Goal: Task Accomplishment & Management: Complete application form

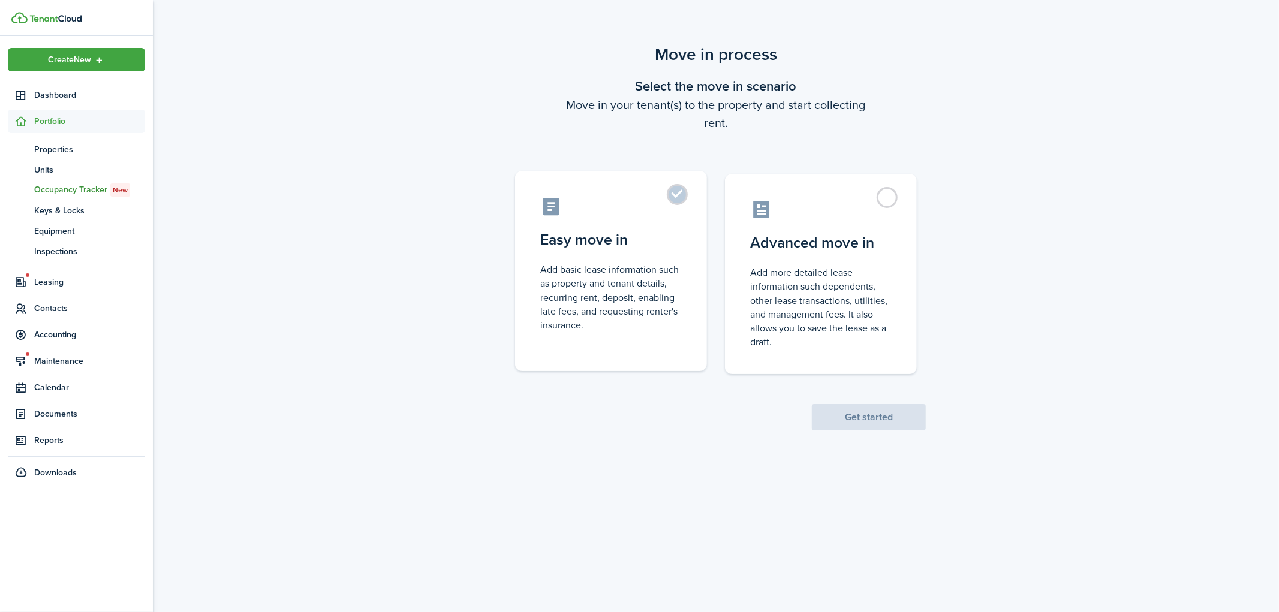
click at [685, 192] on label "Easy move in Add basic lease information such as property and tenant details, r…" at bounding box center [611, 271] width 192 height 200
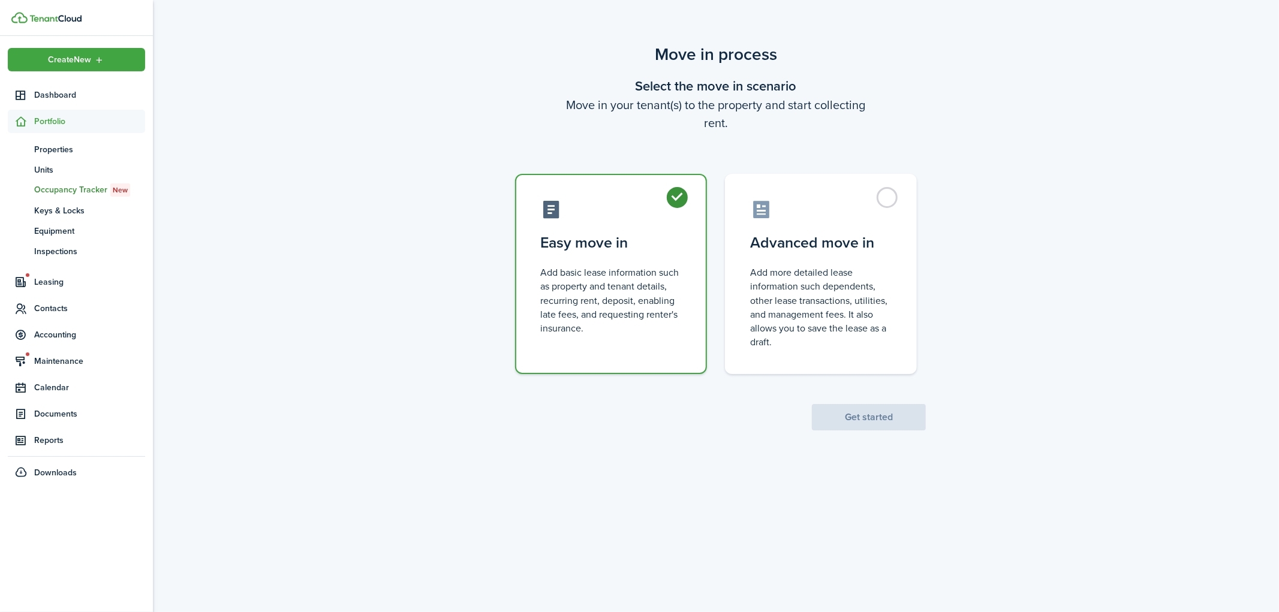
radio input "true"
click at [870, 410] on button "Get started" at bounding box center [869, 417] width 114 height 26
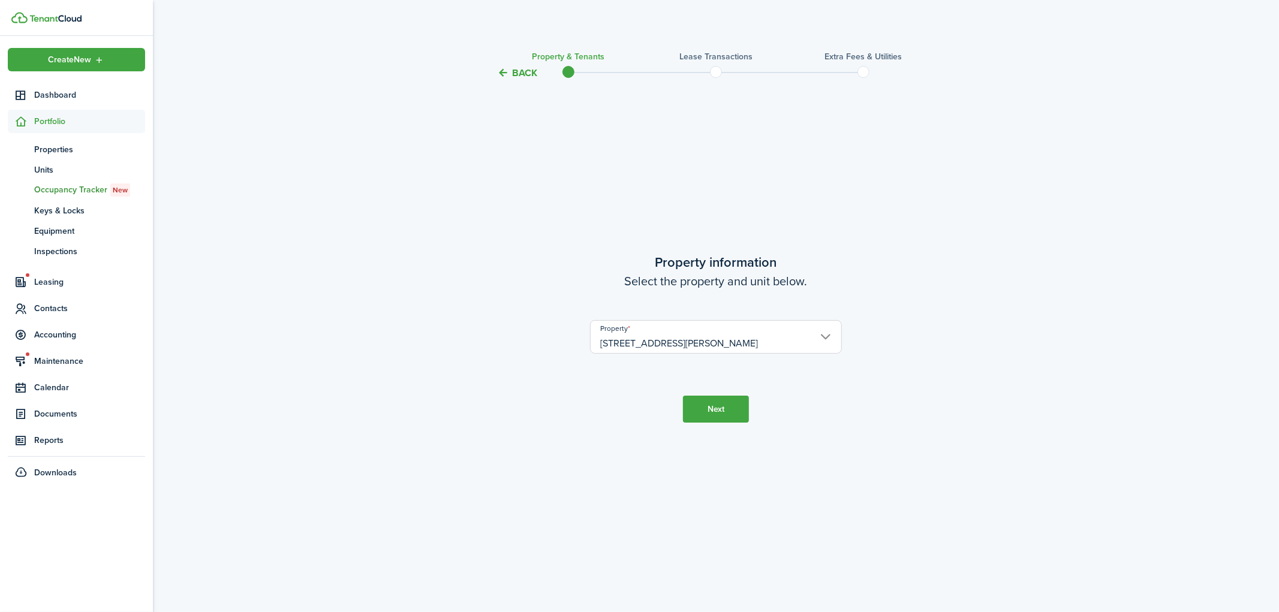
click at [709, 410] on button "Next" at bounding box center [716, 409] width 66 height 27
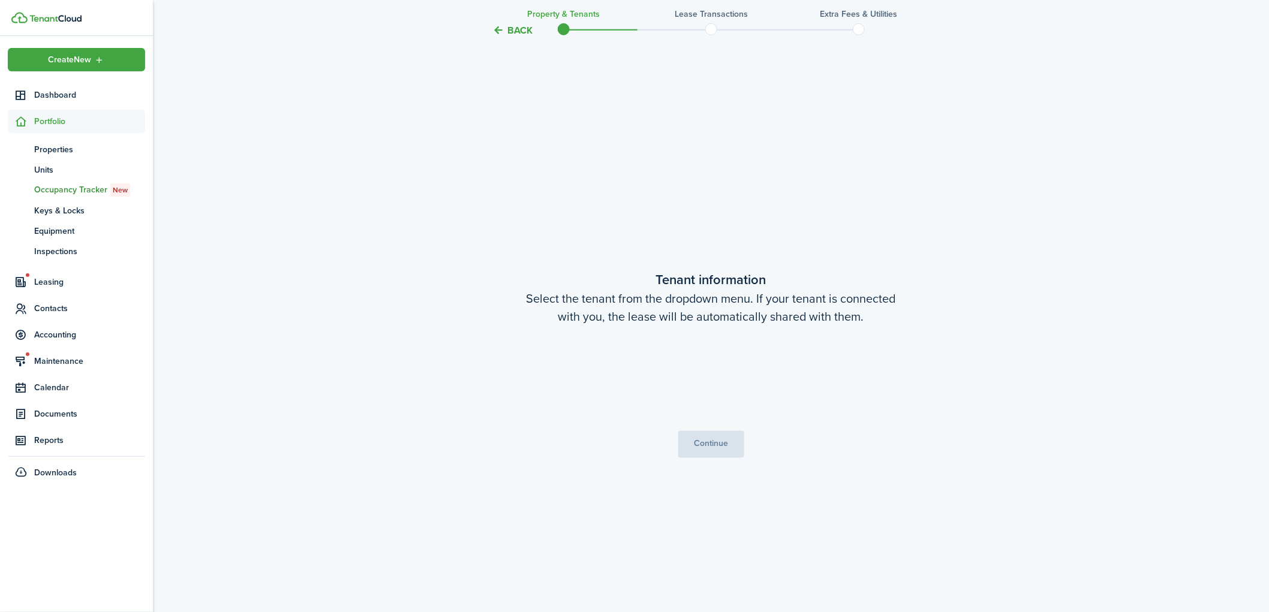
scroll to position [531, 0]
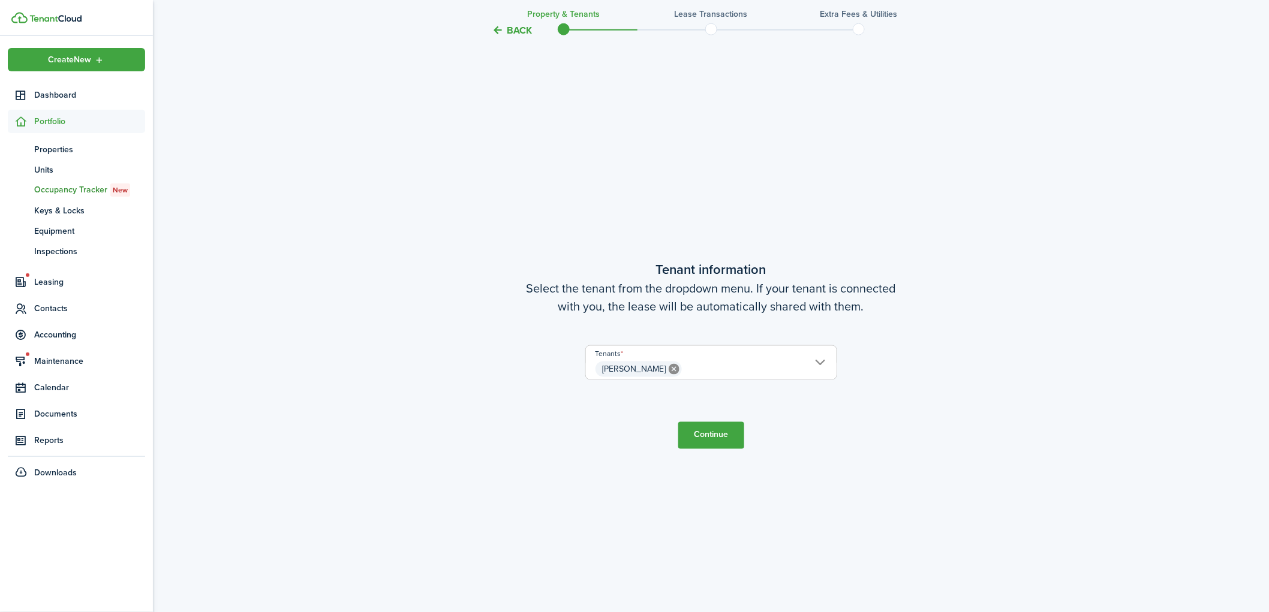
click at [704, 430] on button "Continue" at bounding box center [711, 435] width 66 height 27
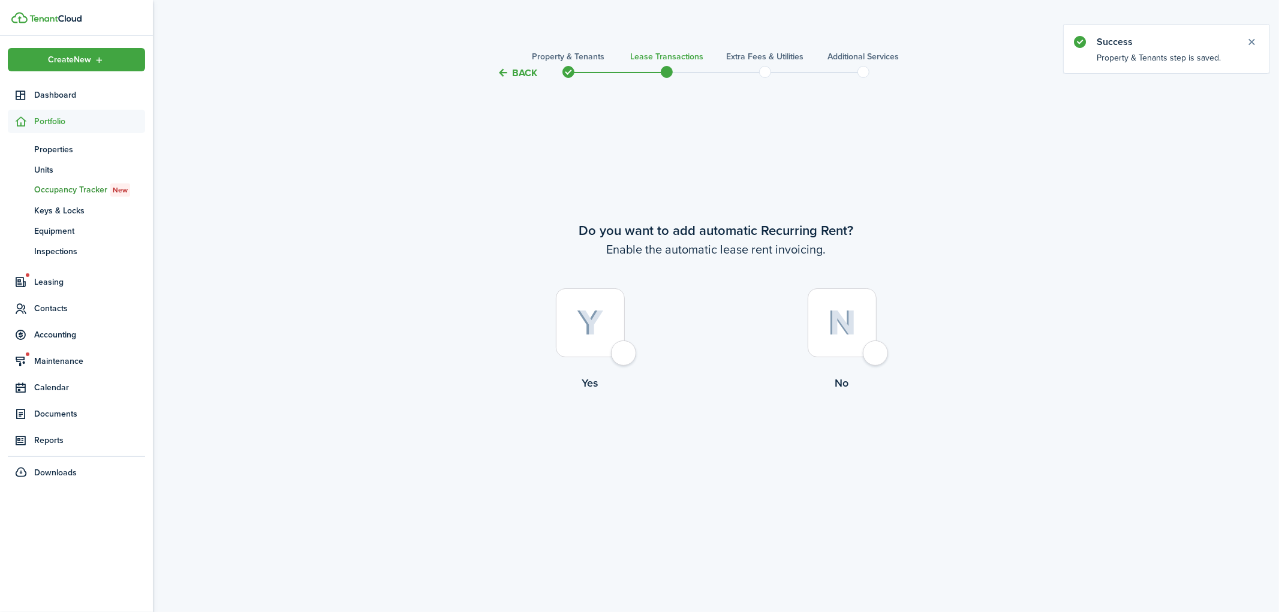
click at [625, 350] on div at bounding box center [590, 322] width 69 height 69
radio input "true"
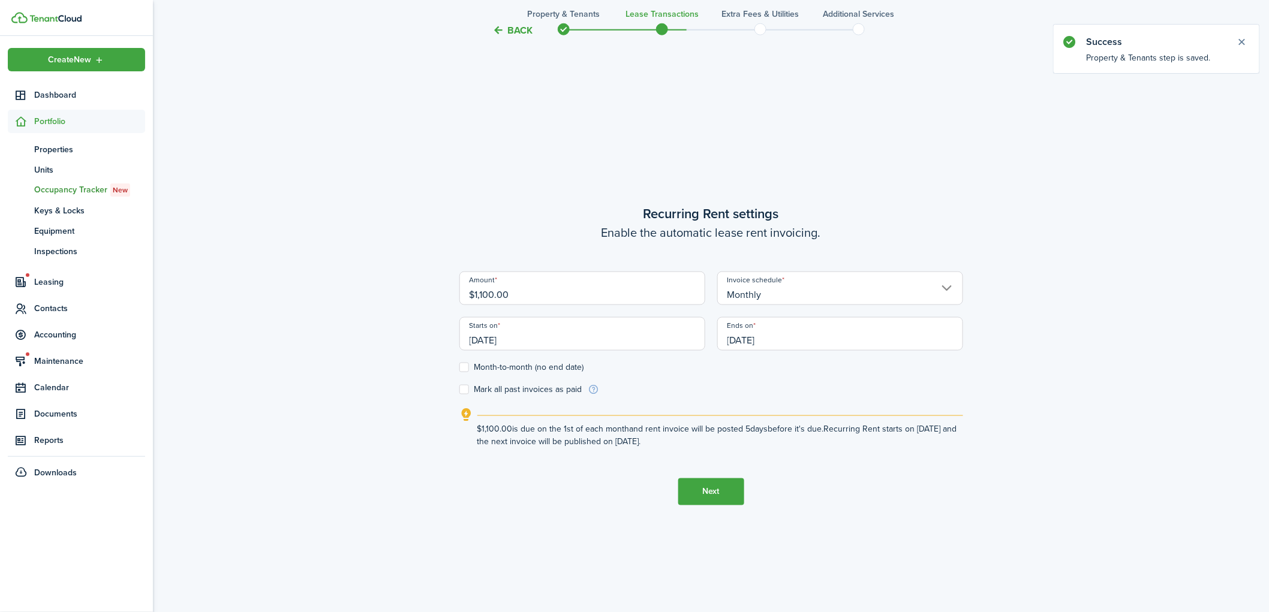
scroll to position [531, 0]
click at [779, 339] on input "[DATE]" at bounding box center [840, 334] width 246 height 34
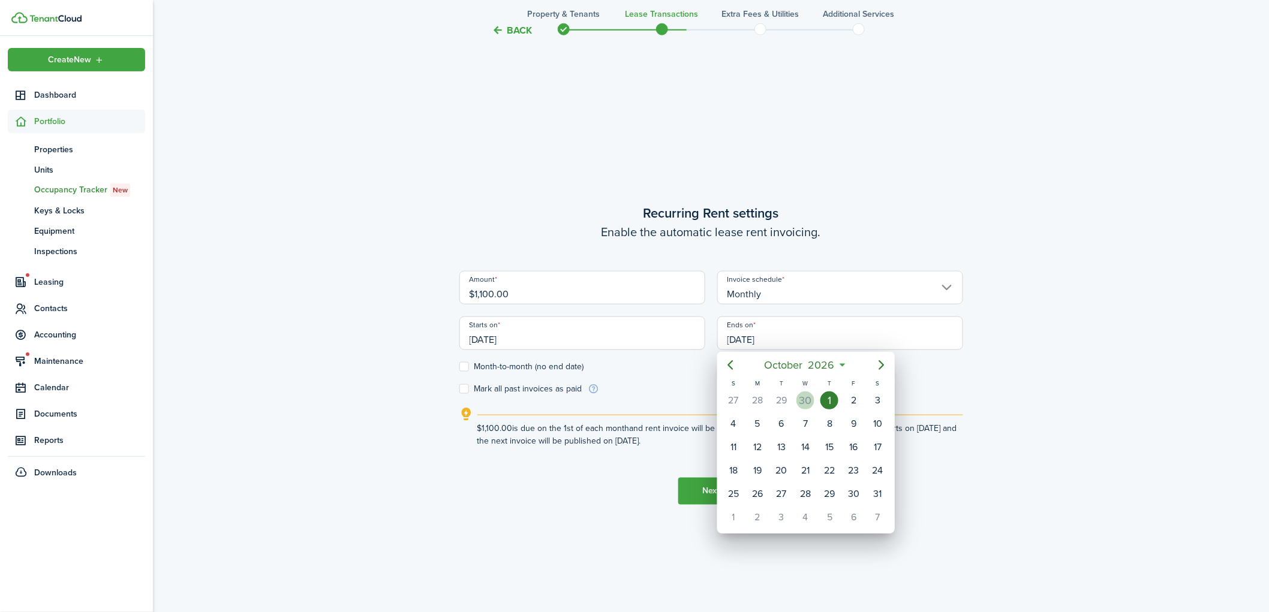
click at [806, 398] on div "30" at bounding box center [805, 401] width 18 height 18
type input "[DATE]"
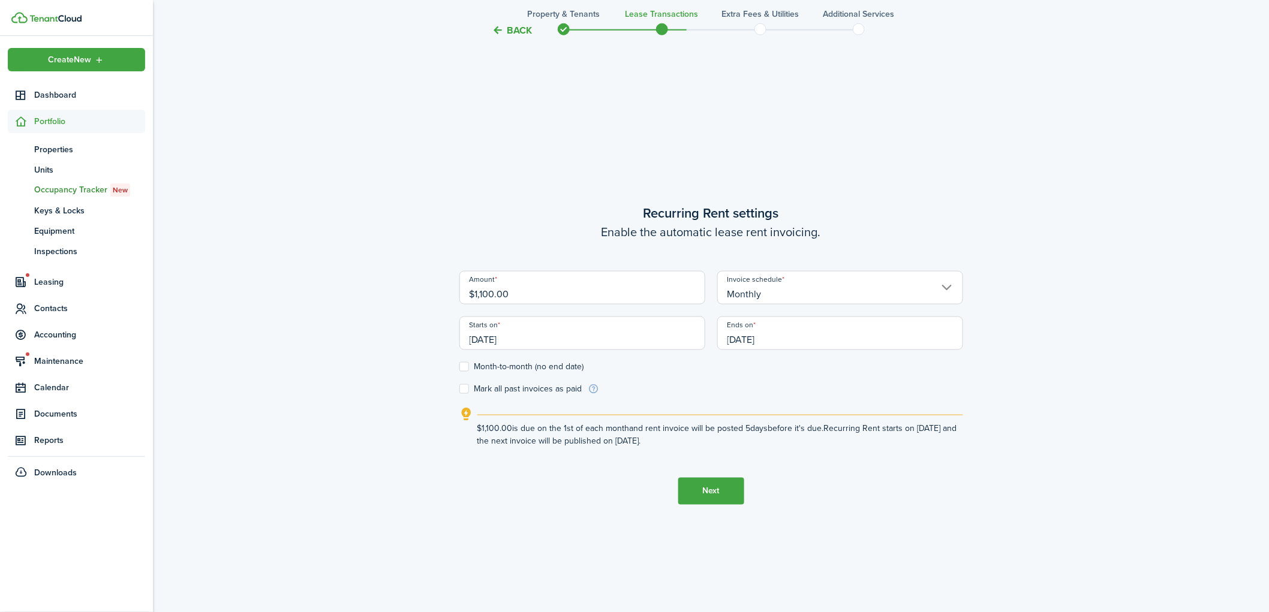
drag, startPoint x: 549, startPoint y: 298, endPoint x: 427, endPoint y: 296, distance: 121.7
click at [427, 296] on div "Back Property & Tenants Lease Transactions Extra fees & Utilities Additional Se…" at bounding box center [711, 85] width 1116 height 1149
type input "$1,170.00"
click at [716, 483] on button "Next" at bounding box center [711, 491] width 66 height 27
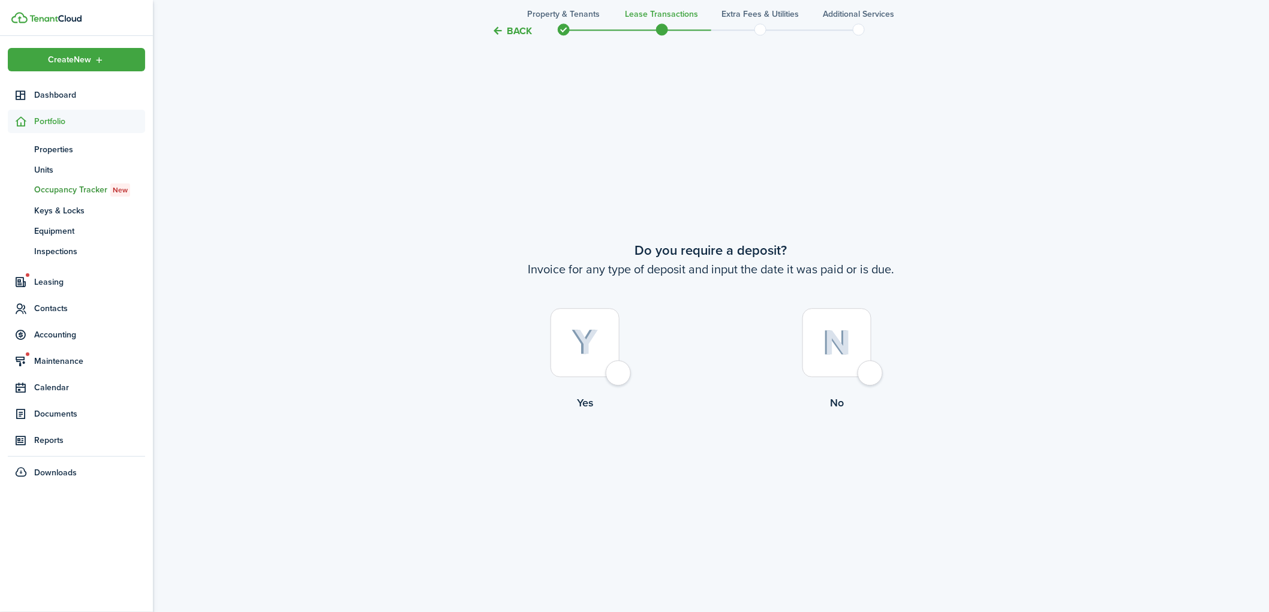
scroll to position [1143, 0]
click at [619, 374] on div at bounding box center [584, 339] width 69 height 69
radio input "true"
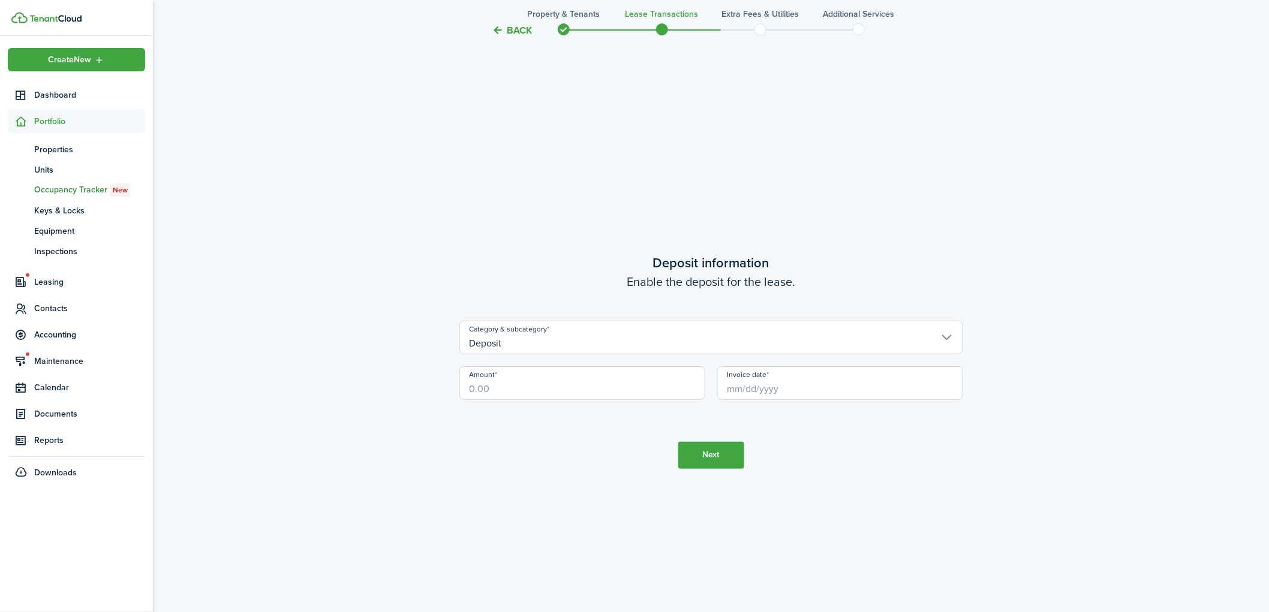
scroll to position [1756, 0]
click at [544, 389] on input "Amount" at bounding box center [582, 377] width 246 height 34
click at [750, 375] on input "Invoice date" at bounding box center [840, 377] width 246 height 34
type input "$1,170.00"
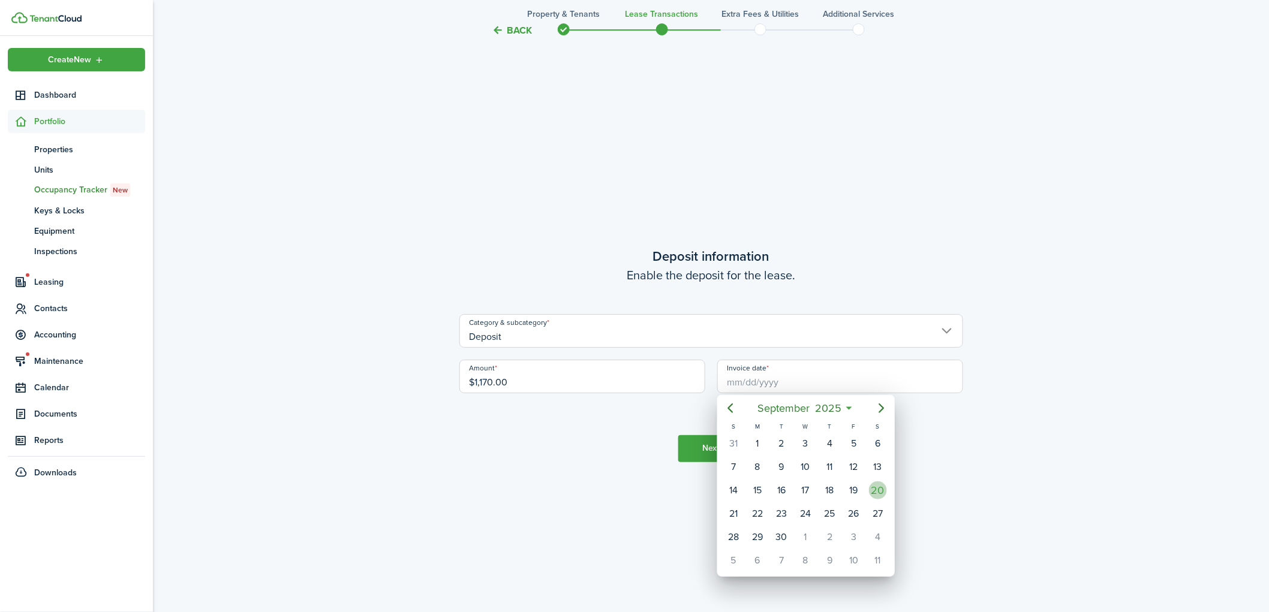
click at [877, 484] on div "20" at bounding box center [878, 490] width 18 height 18
type input "[DATE]"
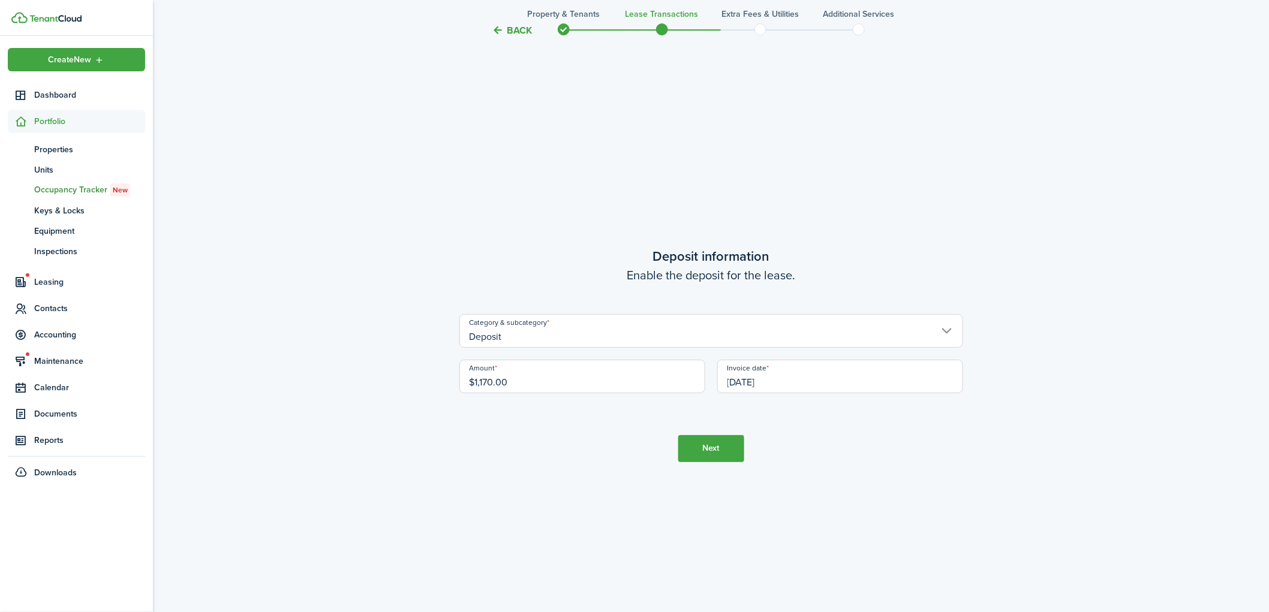
click at [724, 442] on button "Next" at bounding box center [711, 448] width 66 height 27
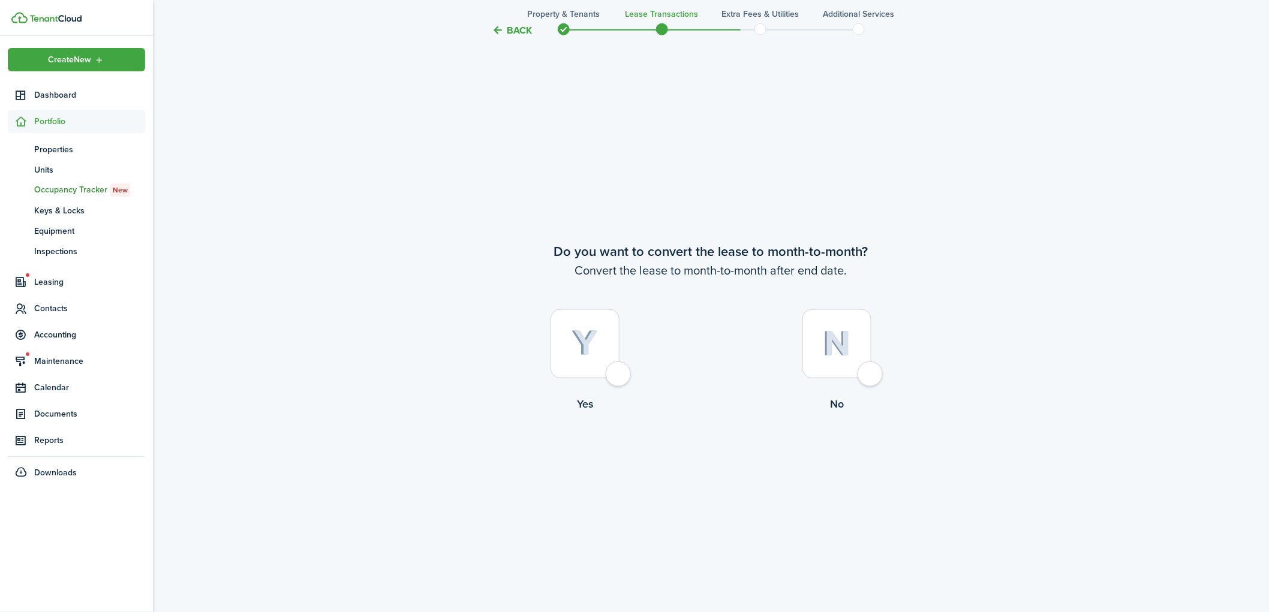
scroll to position [2368, 0]
click at [619, 373] on div at bounding box center [584, 339] width 69 height 69
radio input "true"
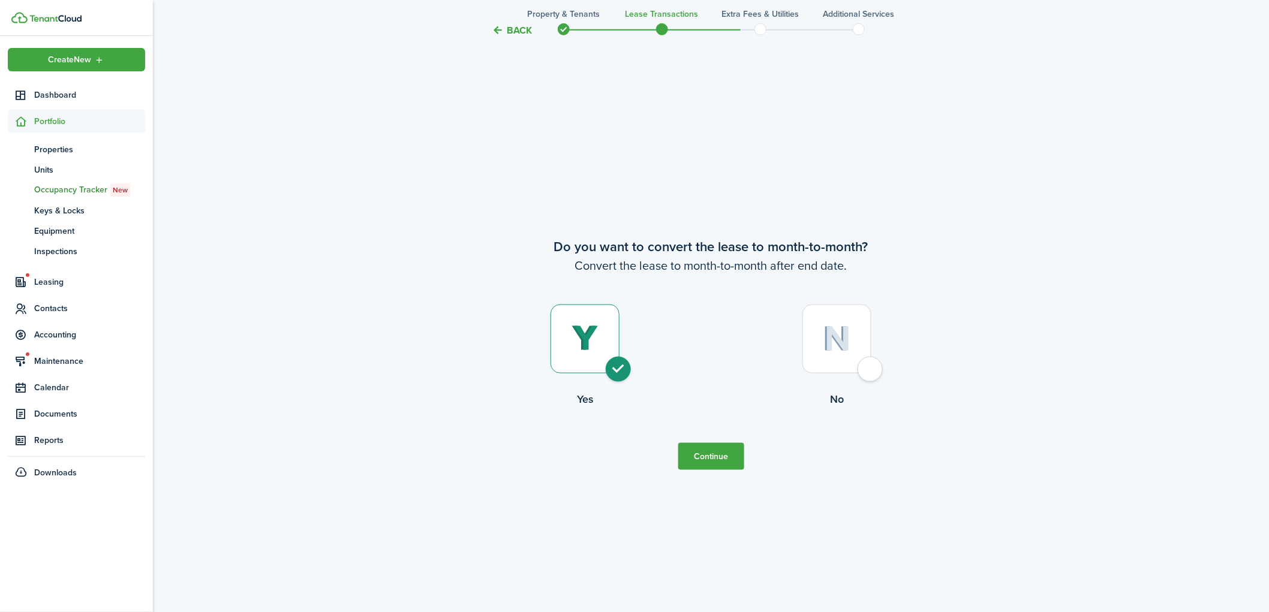
click at [698, 456] on button "Continue" at bounding box center [711, 456] width 66 height 27
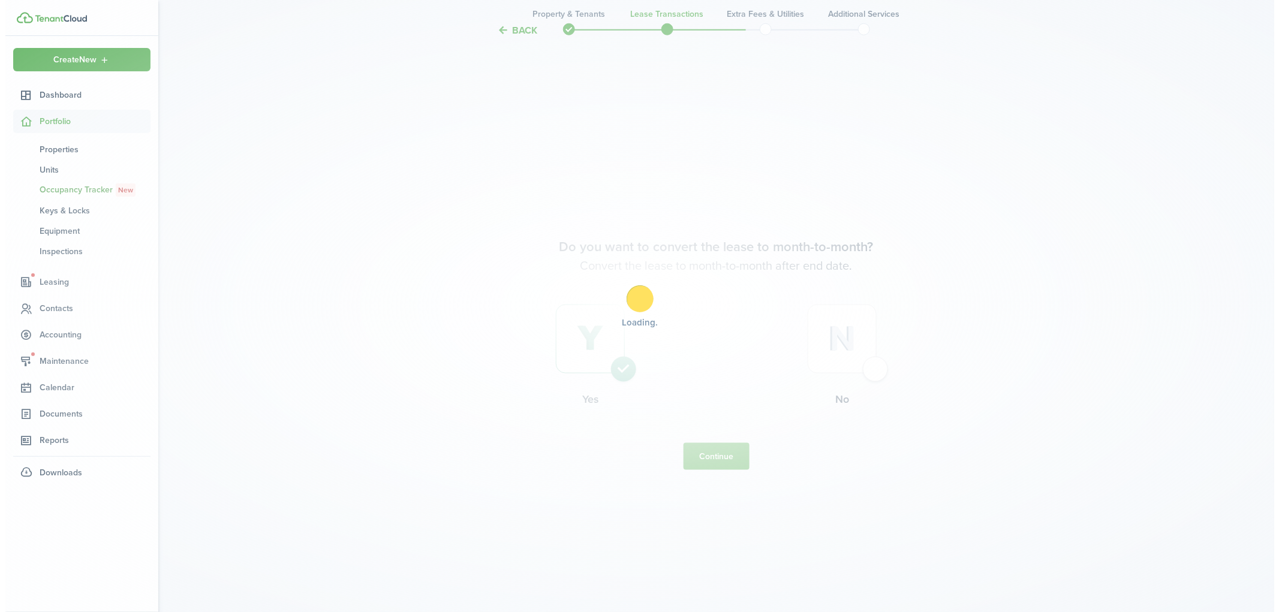
scroll to position [0, 0]
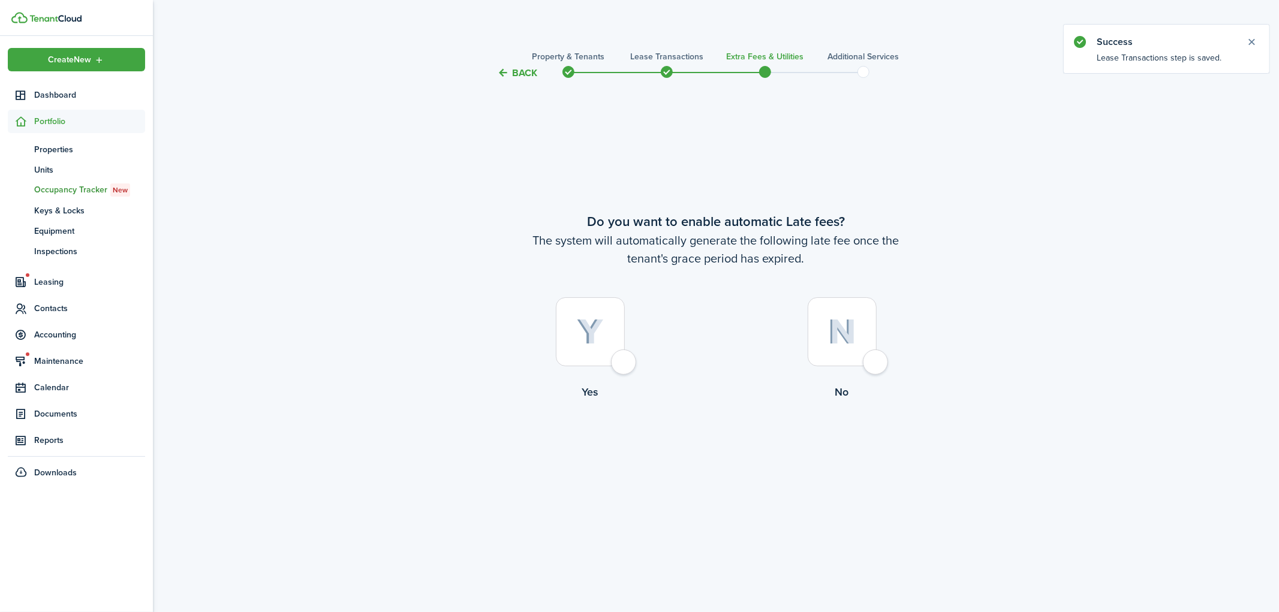
click at [610, 344] on div at bounding box center [590, 331] width 69 height 69
radio input "true"
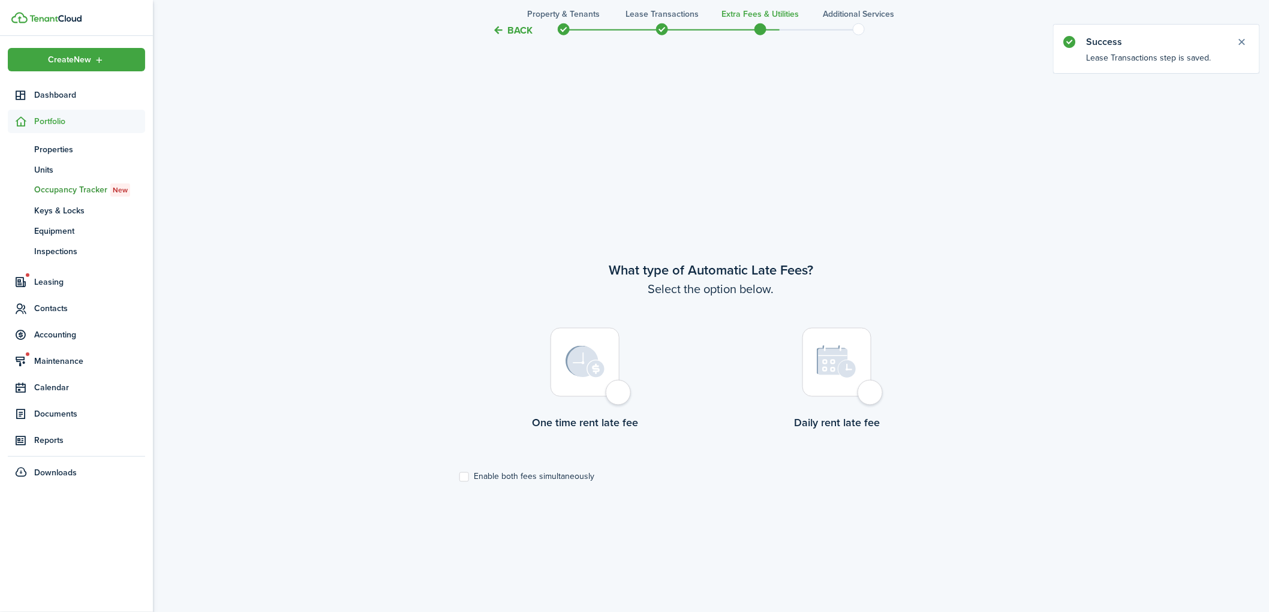
scroll to position [531, 0]
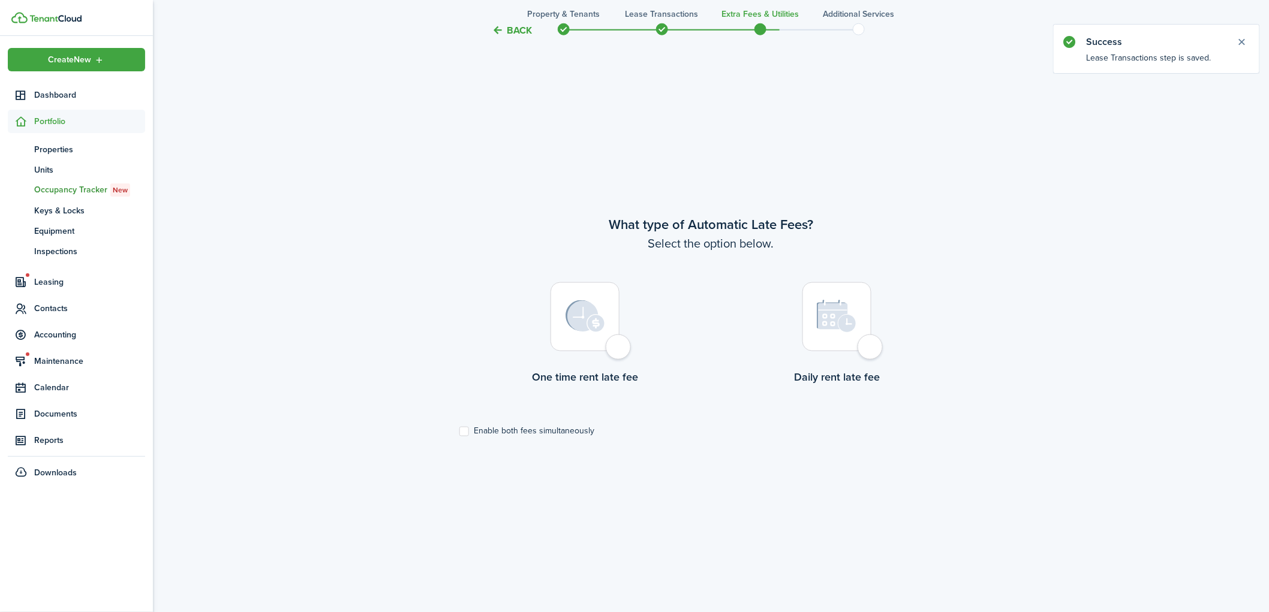
click at [868, 327] on div at bounding box center [836, 316] width 69 height 69
radio input "true"
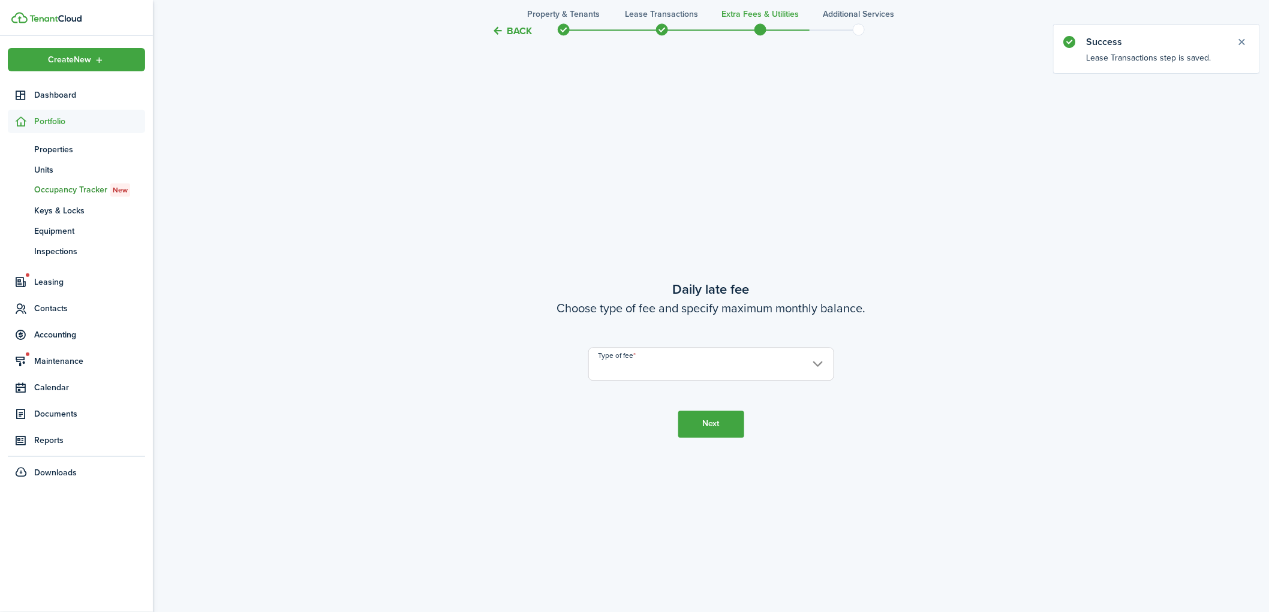
scroll to position [1143, 0]
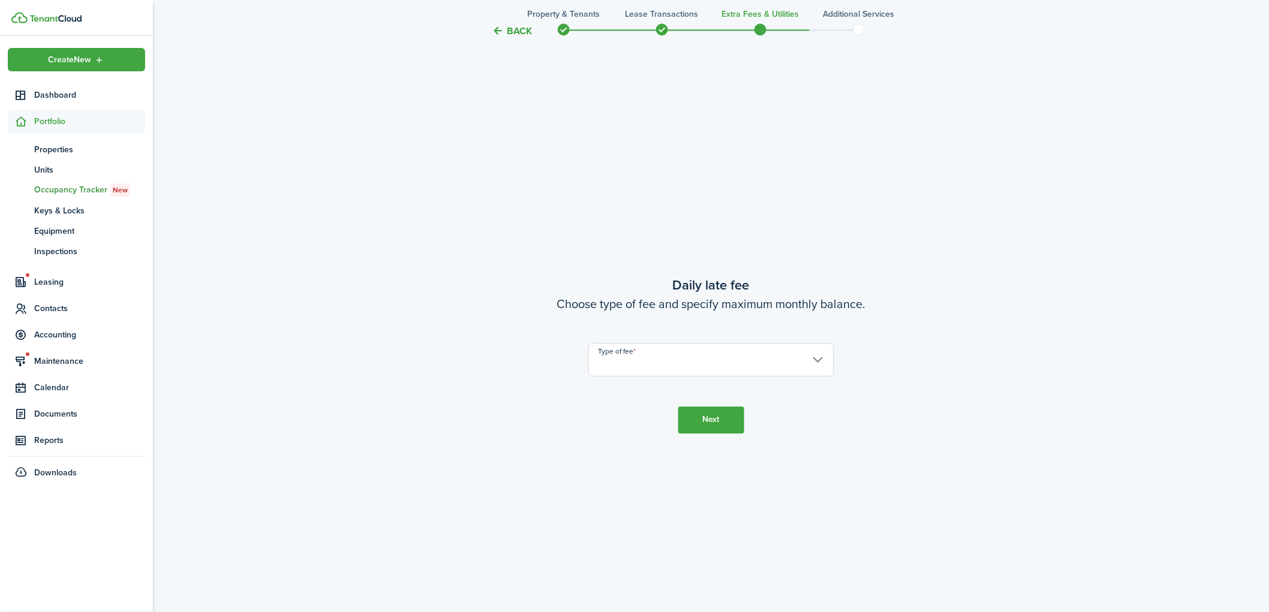
click at [687, 362] on input "Type of fee" at bounding box center [711, 360] width 246 height 34
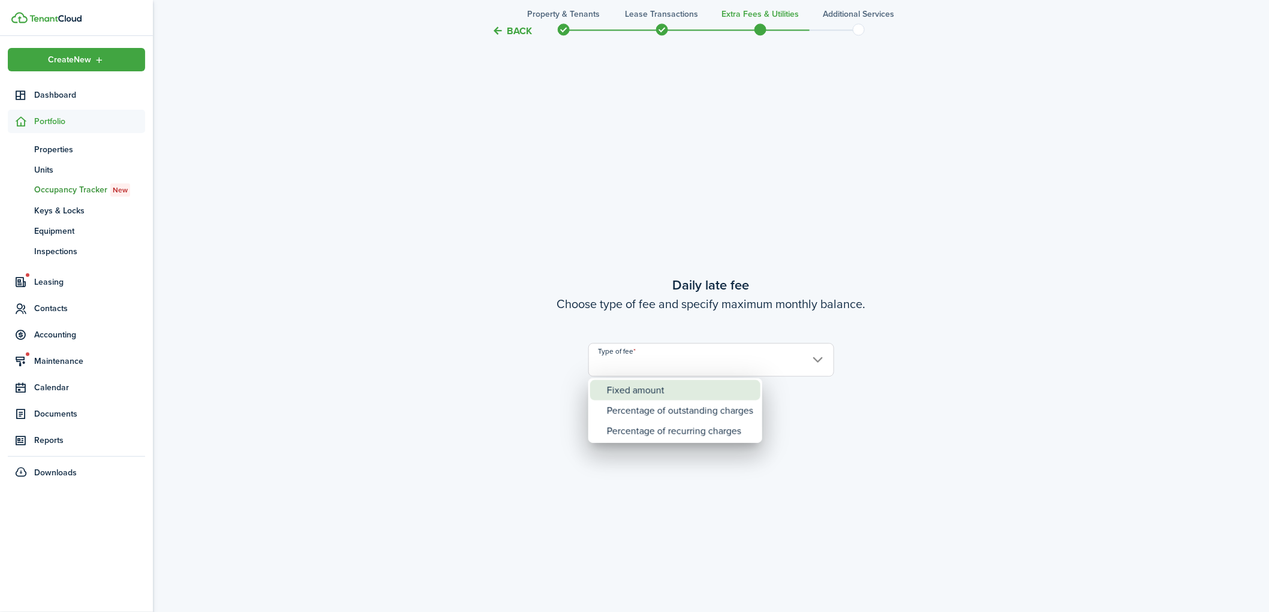
click at [667, 392] on div "Fixed amount" at bounding box center [680, 390] width 146 height 20
type input "Fixed amount"
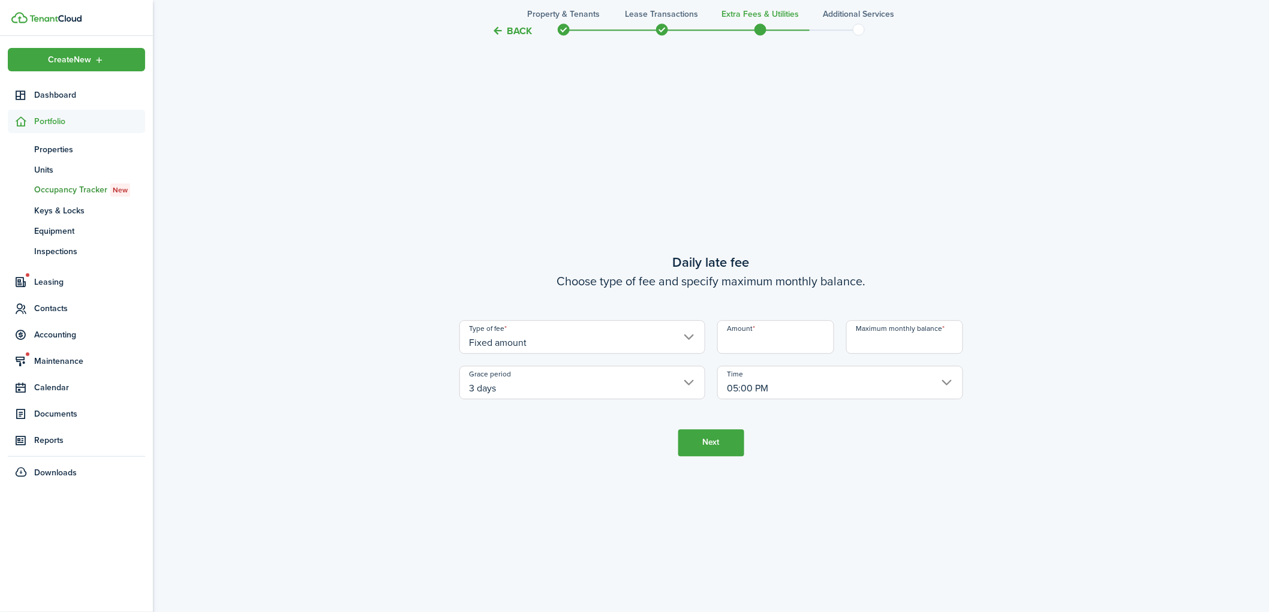
click at [766, 339] on input "Amount" at bounding box center [775, 337] width 117 height 34
type input "$25.00"
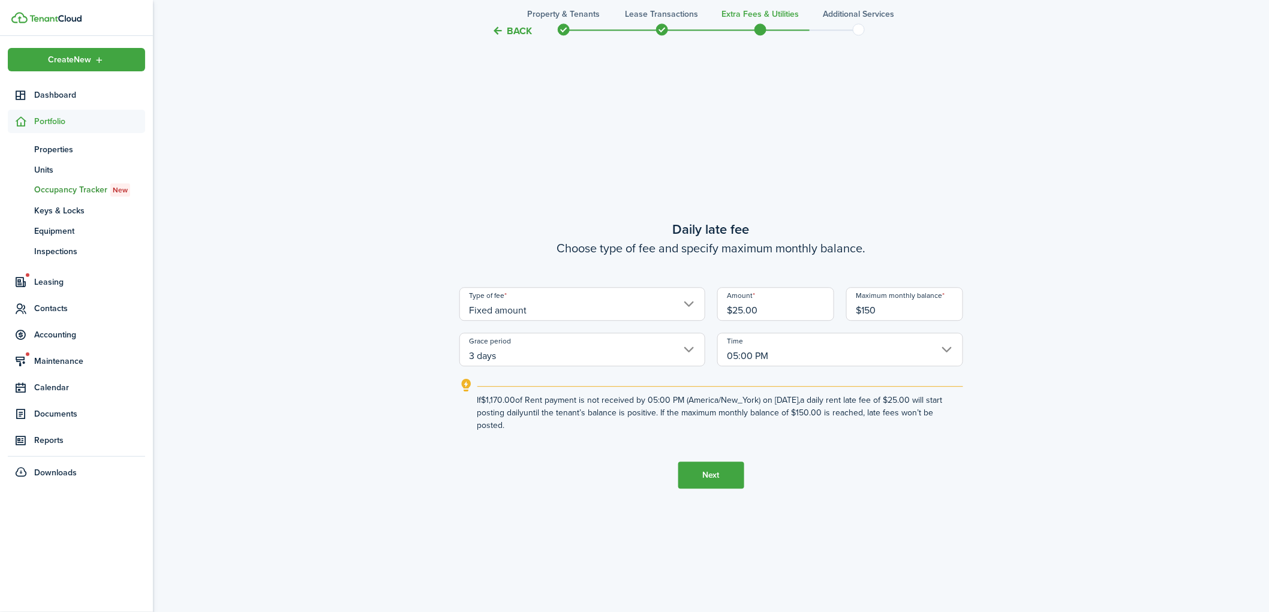
type input "$150.00"
click at [721, 472] on button "Next" at bounding box center [711, 475] width 66 height 27
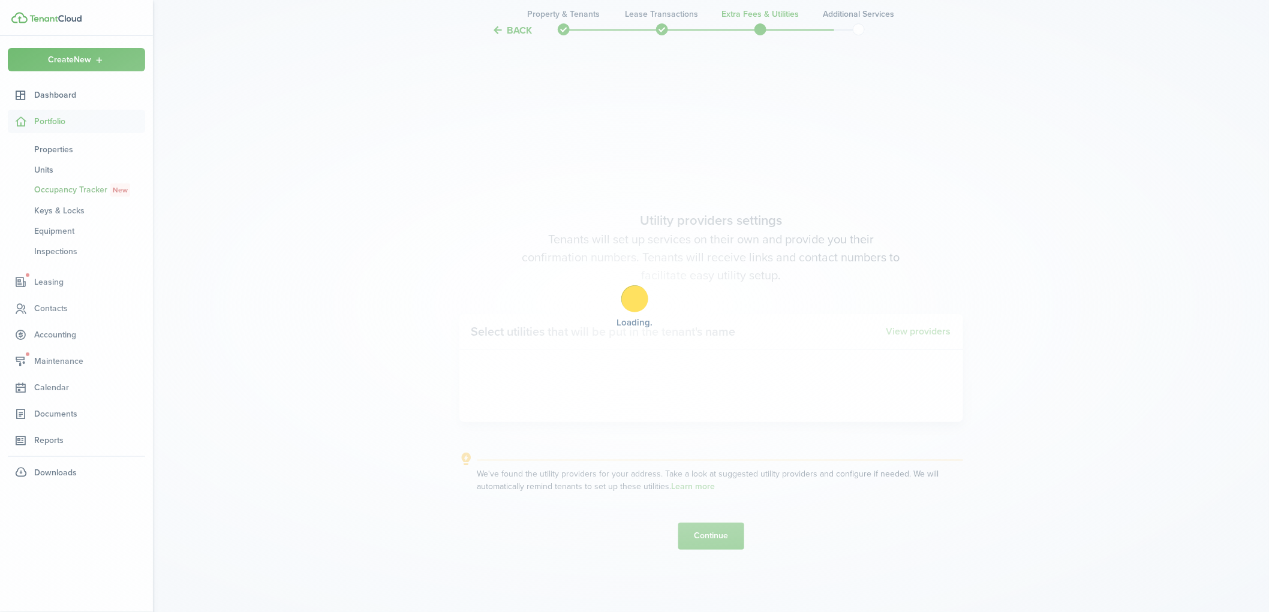
scroll to position [1756, 0]
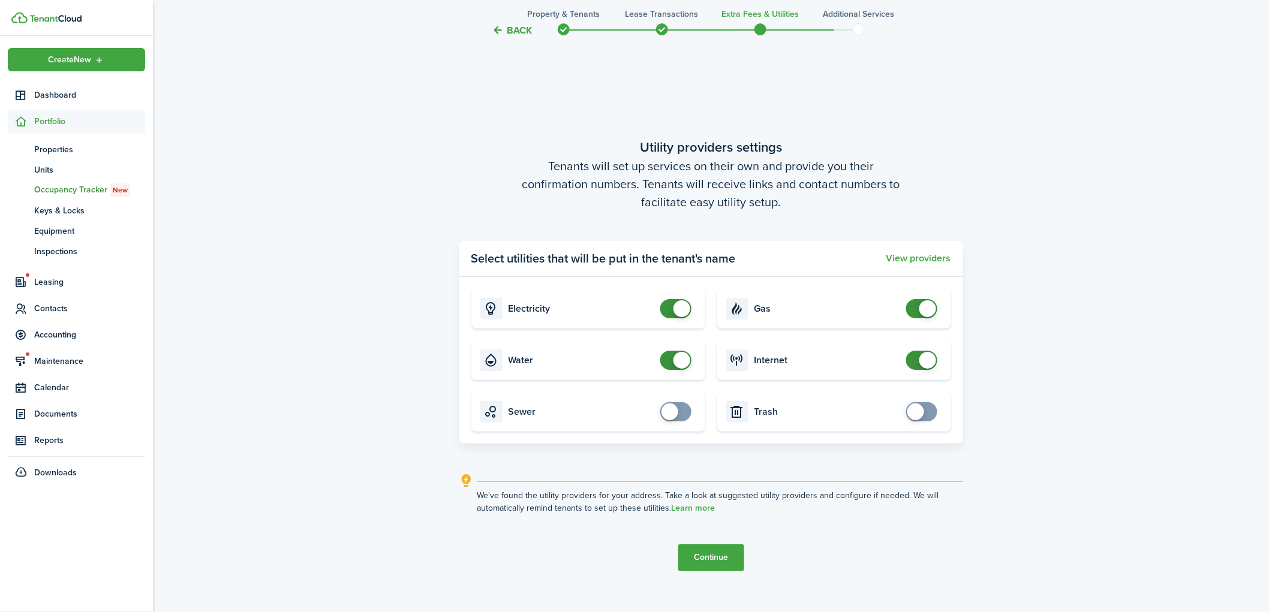
checkbox input "false"
click at [673, 362] on span at bounding box center [681, 360] width 17 height 17
click at [702, 561] on button "Continue" at bounding box center [711, 557] width 66 height 27
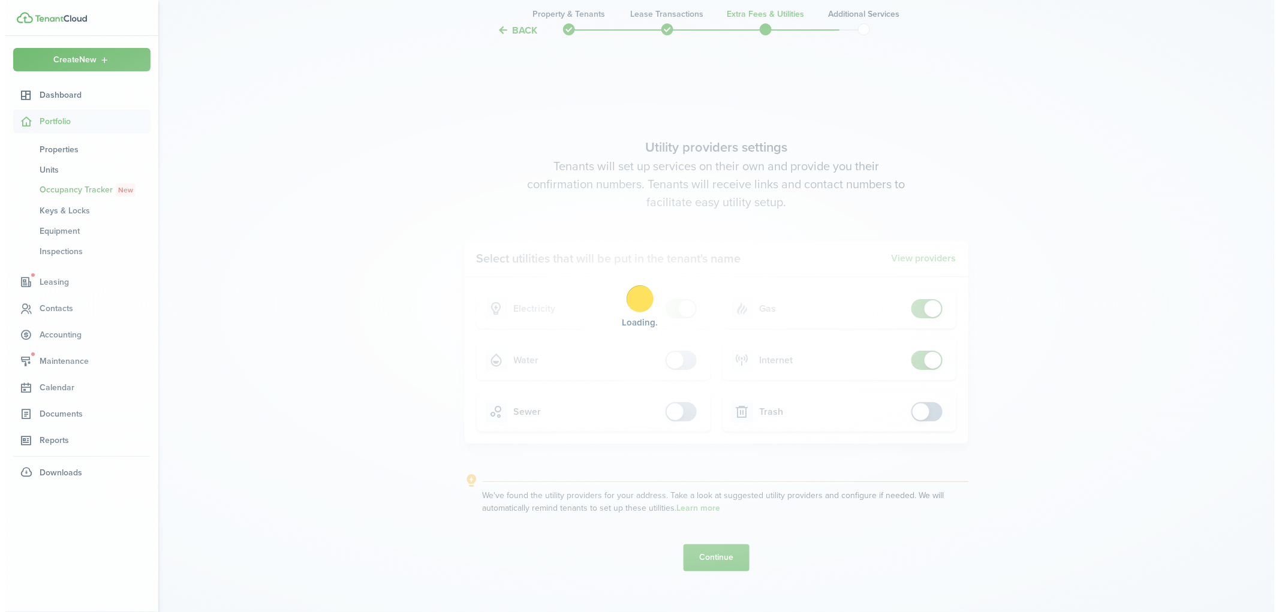
scroll to position [0, 0]
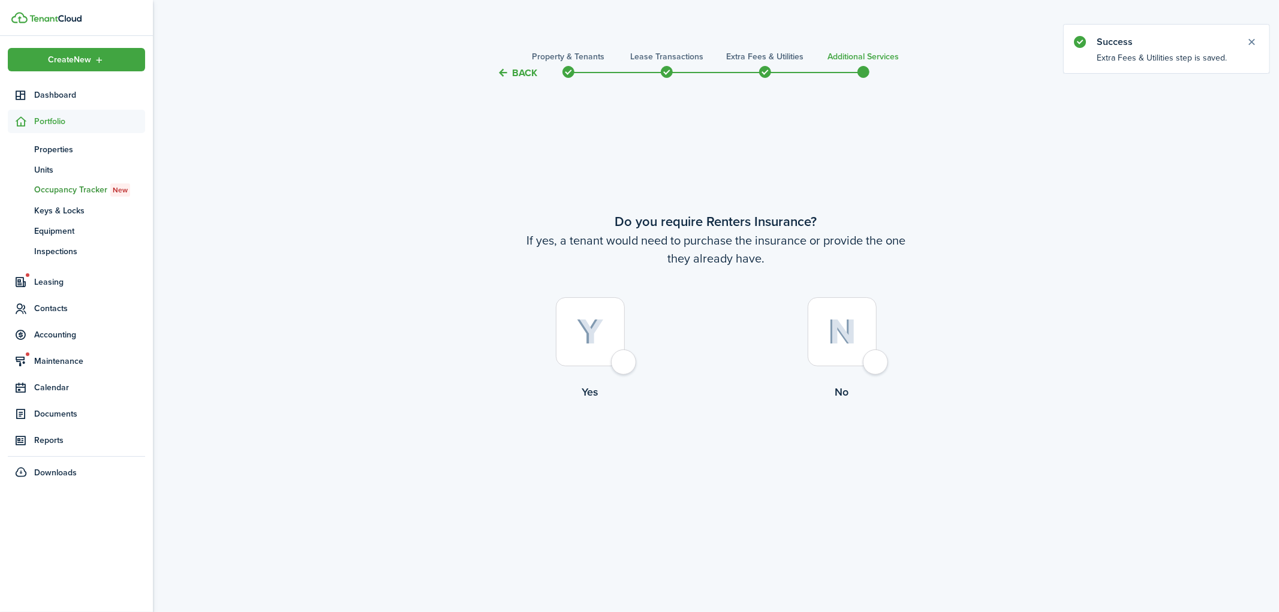
click at [864, 354] on div at bounding box center [842, 331] width 69 height 69
radio input "true"
click at [721, 442] on button "Complete move in" at bounding box center [716, 449] width 88 height 27
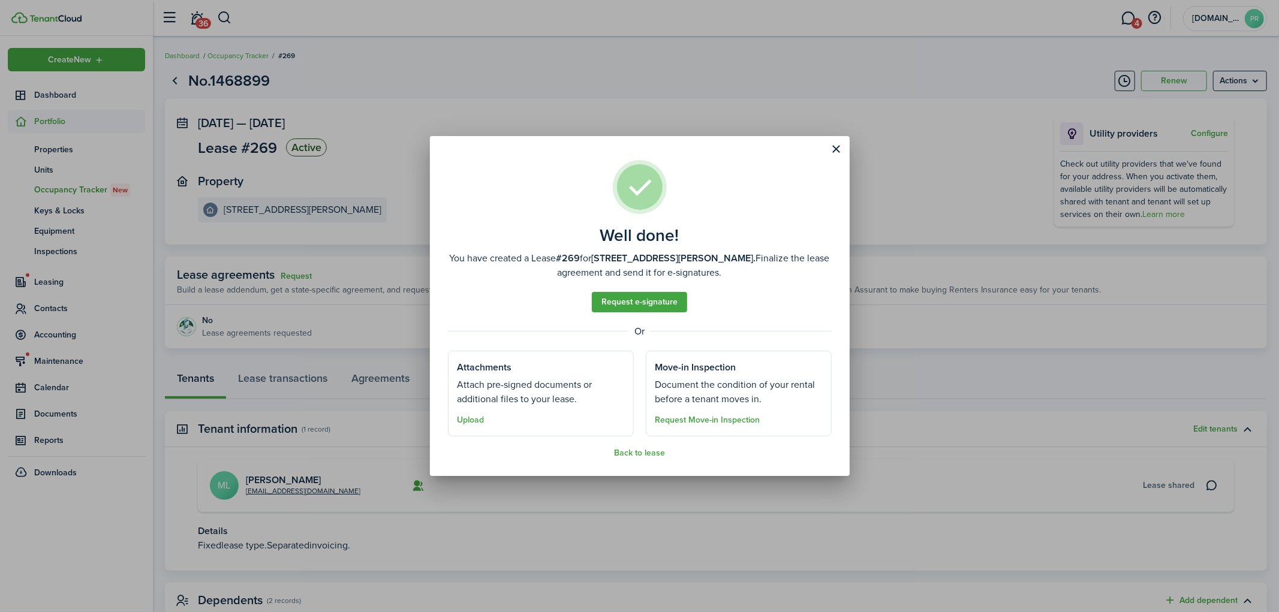
click at [1014, 247] on div "Well done! You have created a Lease #269 for [STREET_ADDRESS][PERSON_NAME]. Fin…" at bounding box center [639, 306] width 1279 height 612
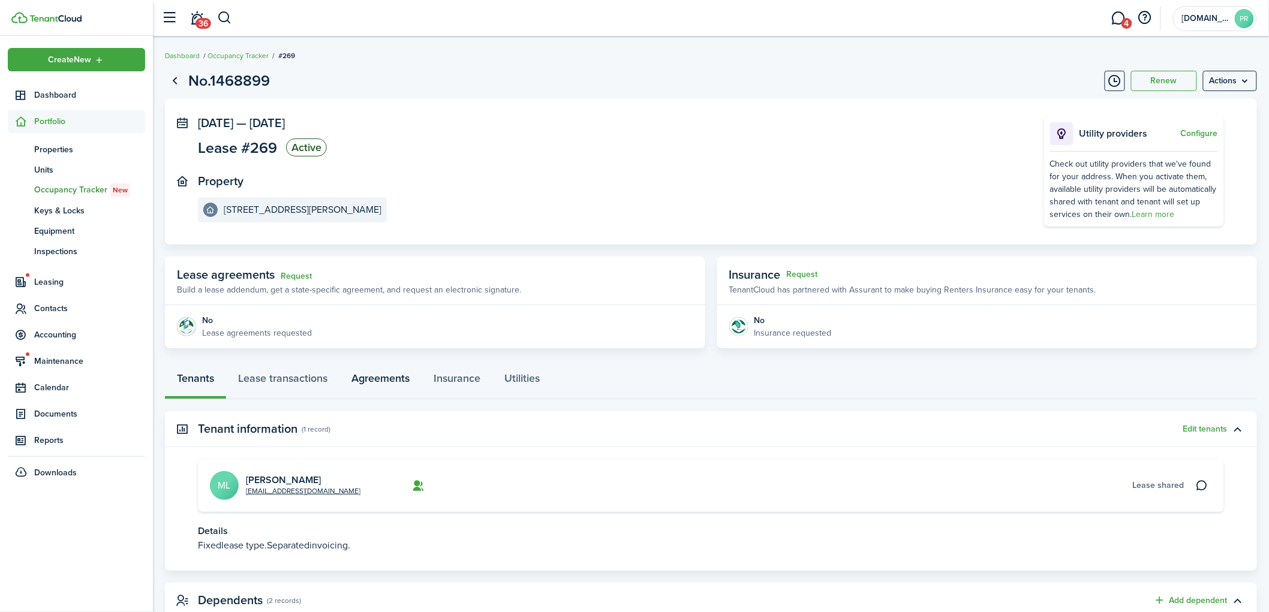
click at [366, 371] on link "Agreements" at bounding box center [380, 381] width 82 height 36
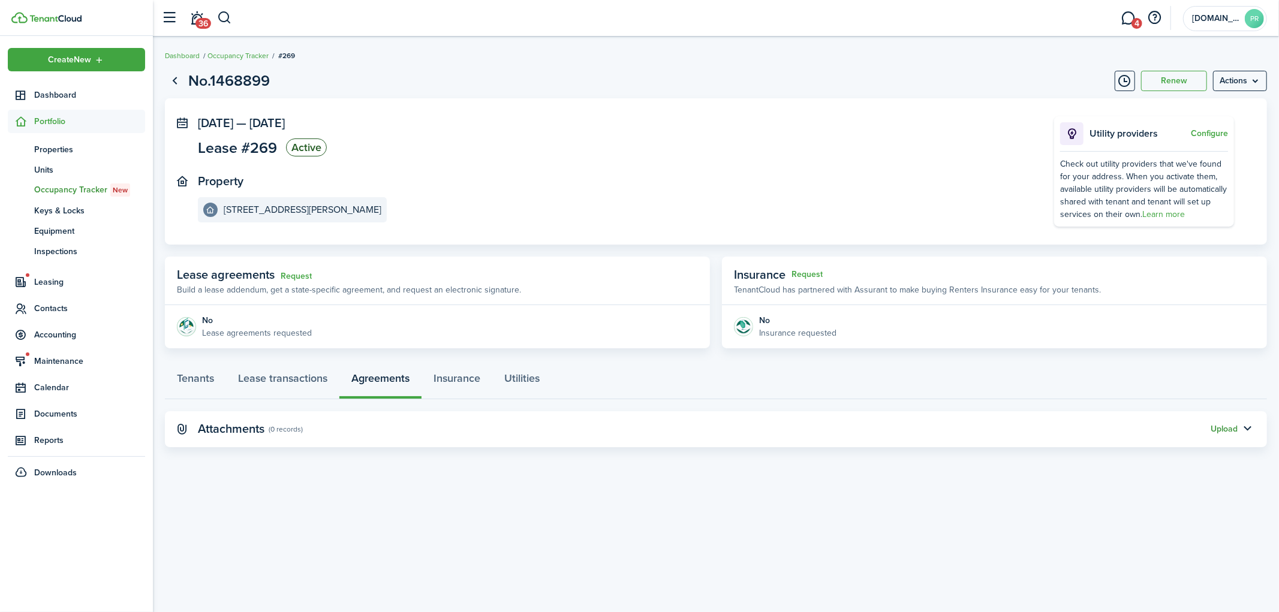
click at [1220, 429] on button "Upload" at bounding box center [1224, 429] width 27 height 10
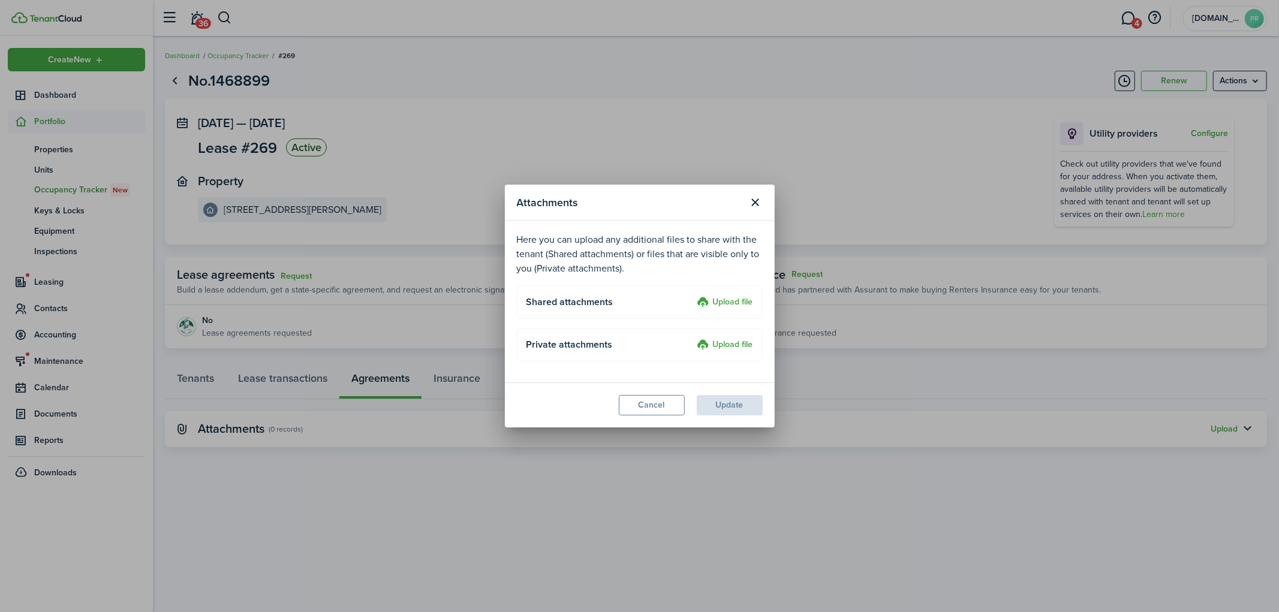
click at [724, 297] on label "Upload file" at bounding box center [725, 303] width 56 height 14
click at [693, 296] on input "Upload file" at bounding box center [693, 296] width 0 height 0
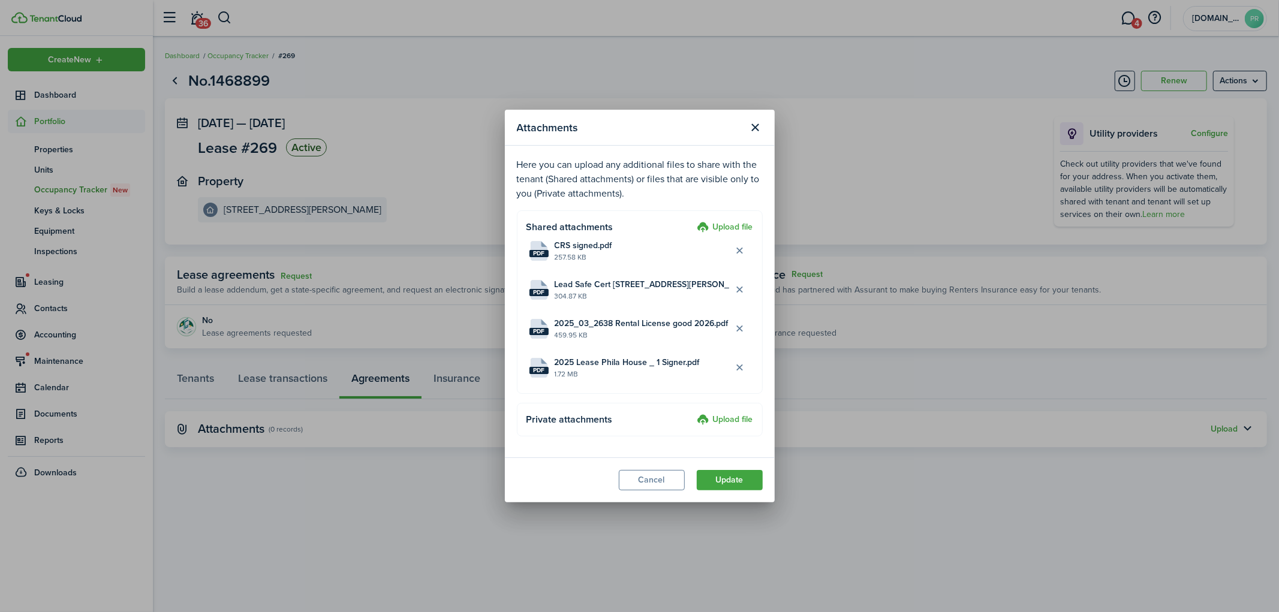
click at [726, 421] on label "Upload file" at bounding box center [725, 420] width 56 height 14
click at [693, 413] on input "Upload file" at bounding box center [693, 413] width 0 height 0
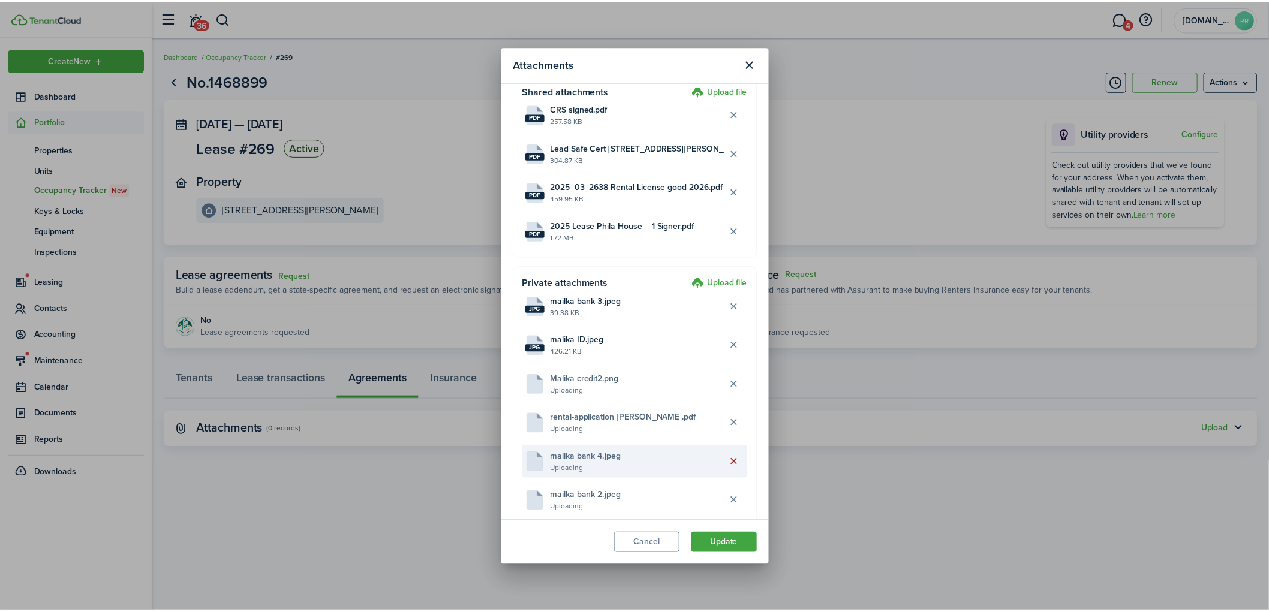
scroll to position [177, 0]
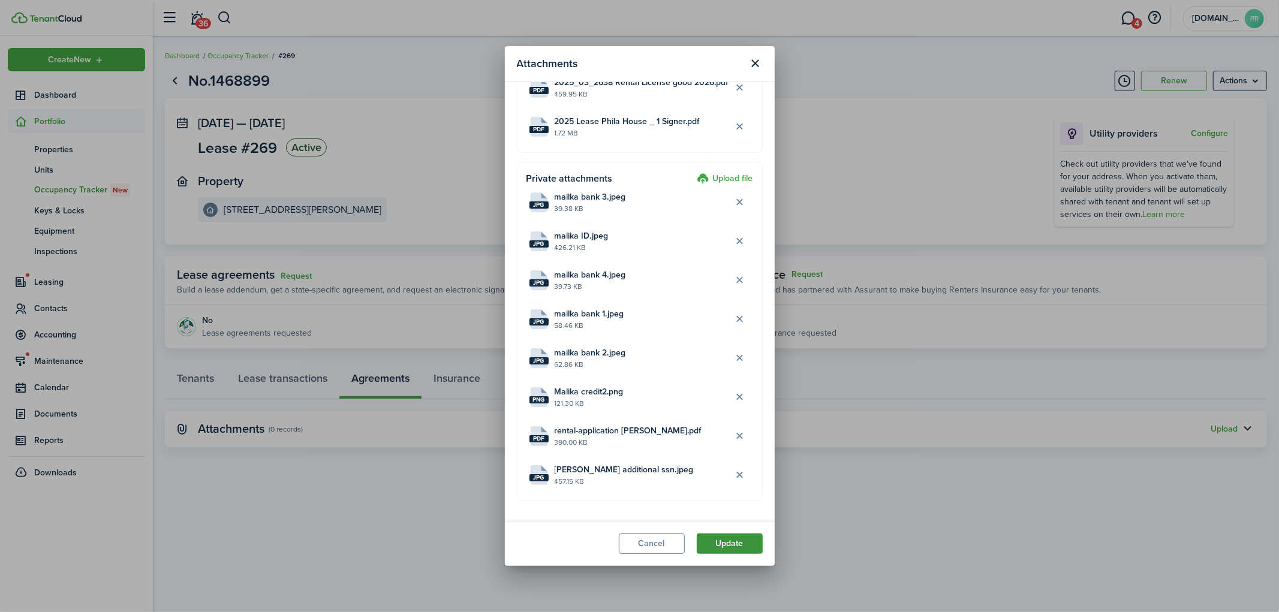
click at [733, 543] on button "Update" at bounding box center [730, 544] width 66 height 20
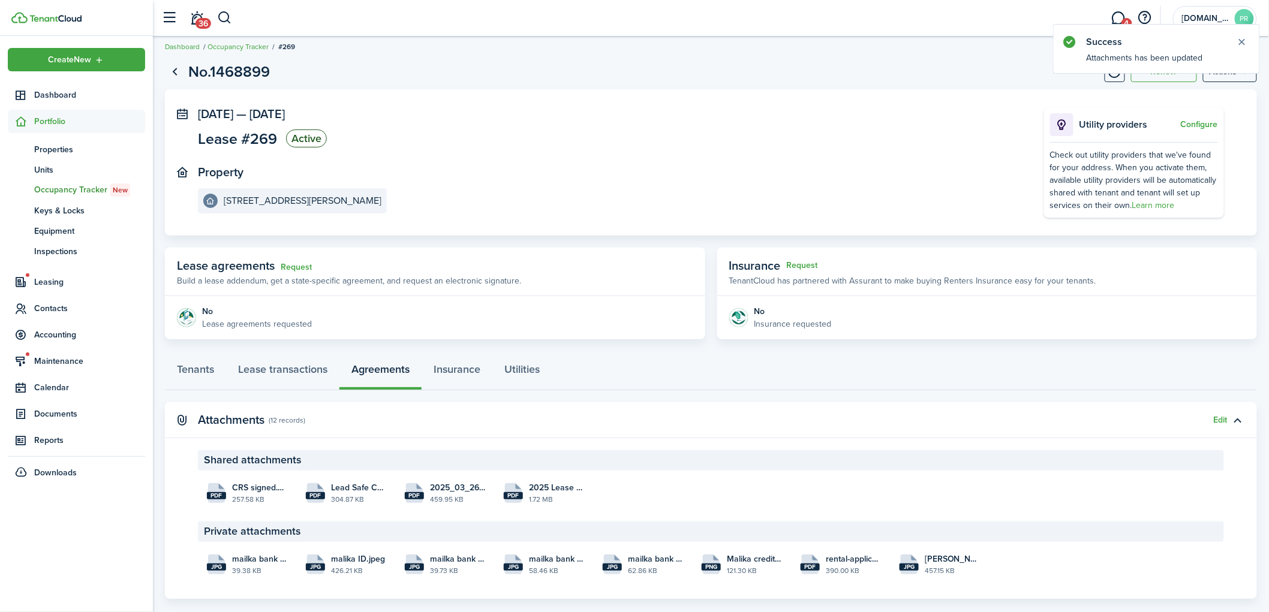
scroll to position [0, 0]
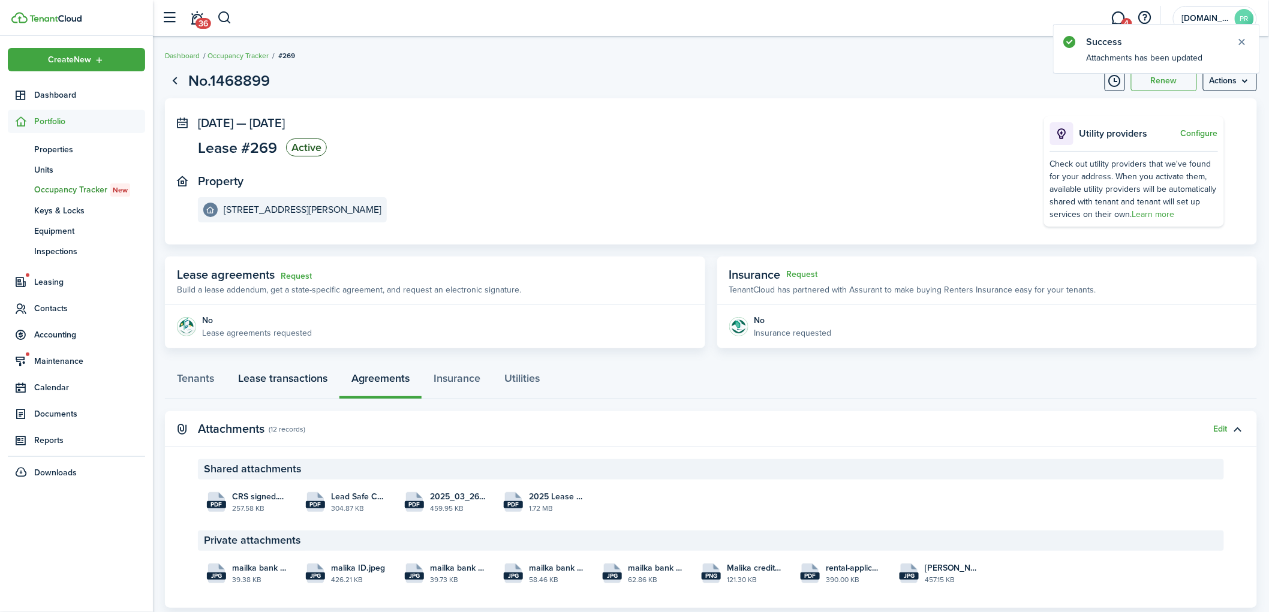
click at [276, 376] on link "Lease transactions" at bounding box center [282, 381] width 113 height 36
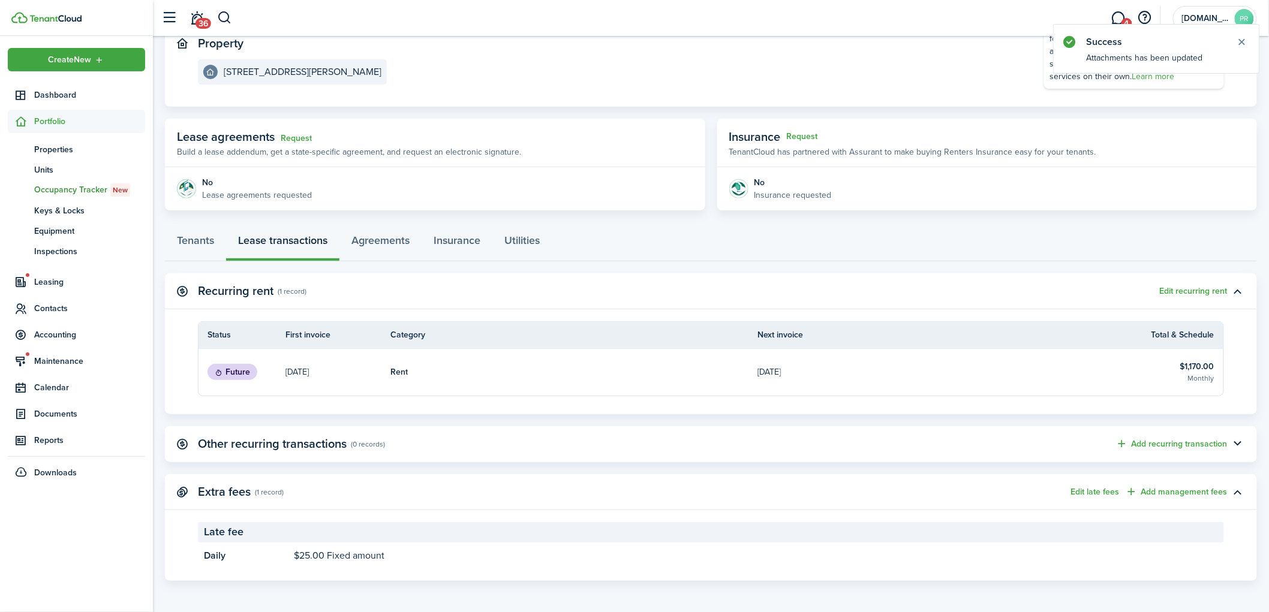
scroll to position [139, 0]
click at [67, 330] on span "Accounting" at bounding box center [89, 335] width 111 height 13
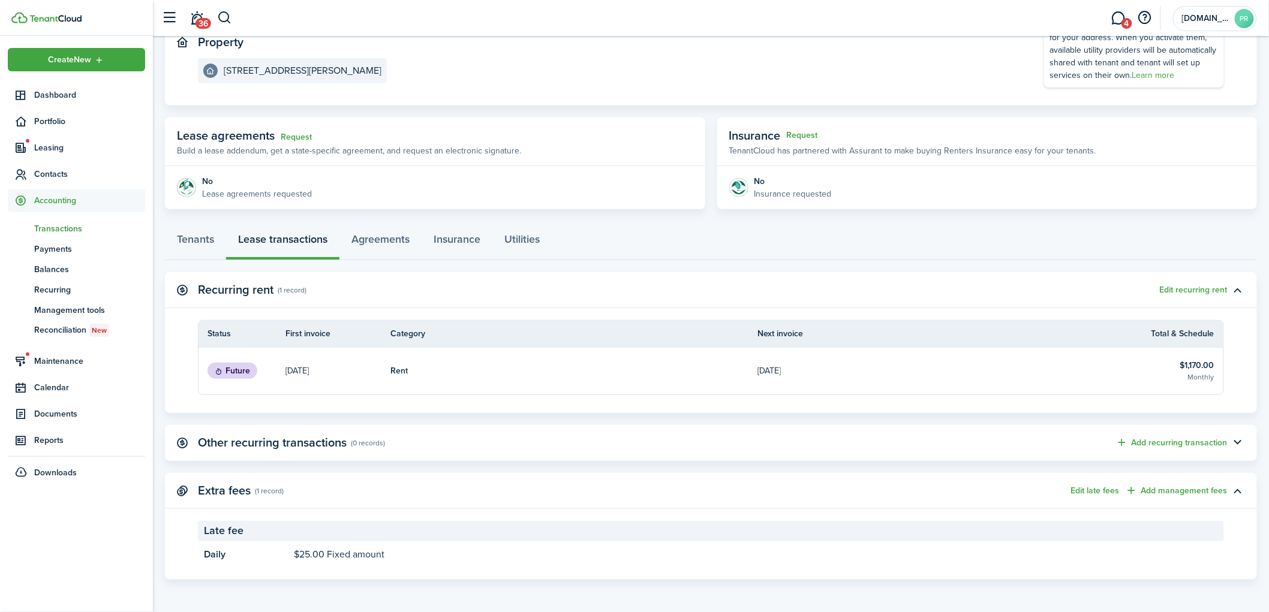
click at [55, 228] on span "Transactions" at bounding box center [89, 228] width 111 height 13
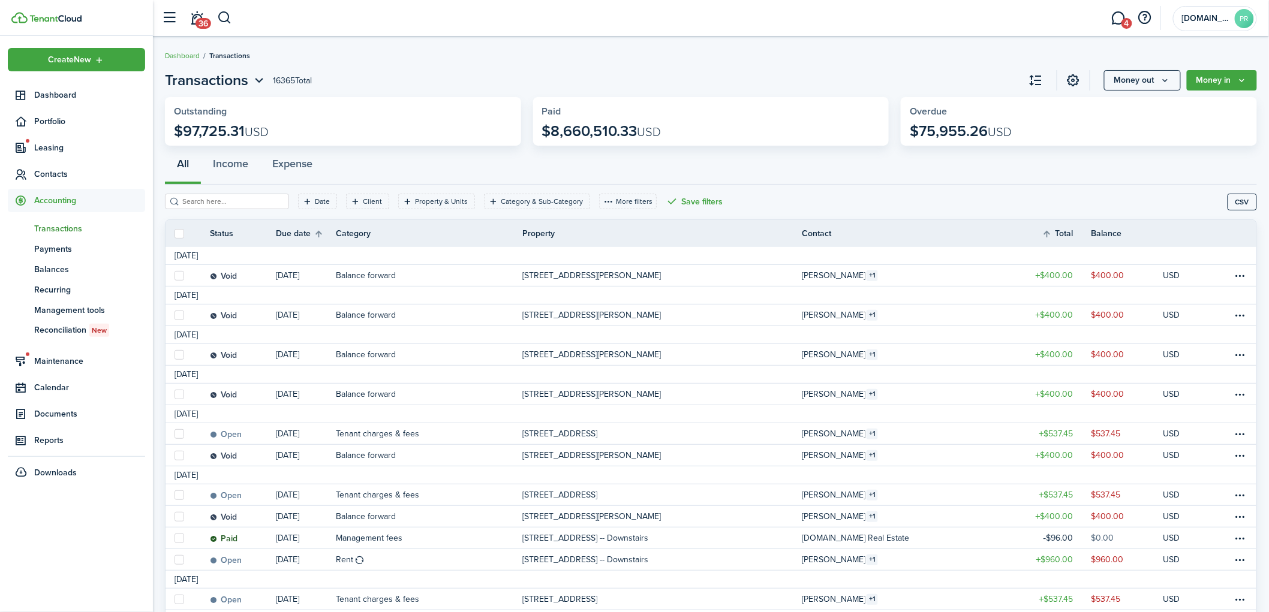
click at [198, 201] on input "search" at bounding box center [232, 201] width 106 height 11
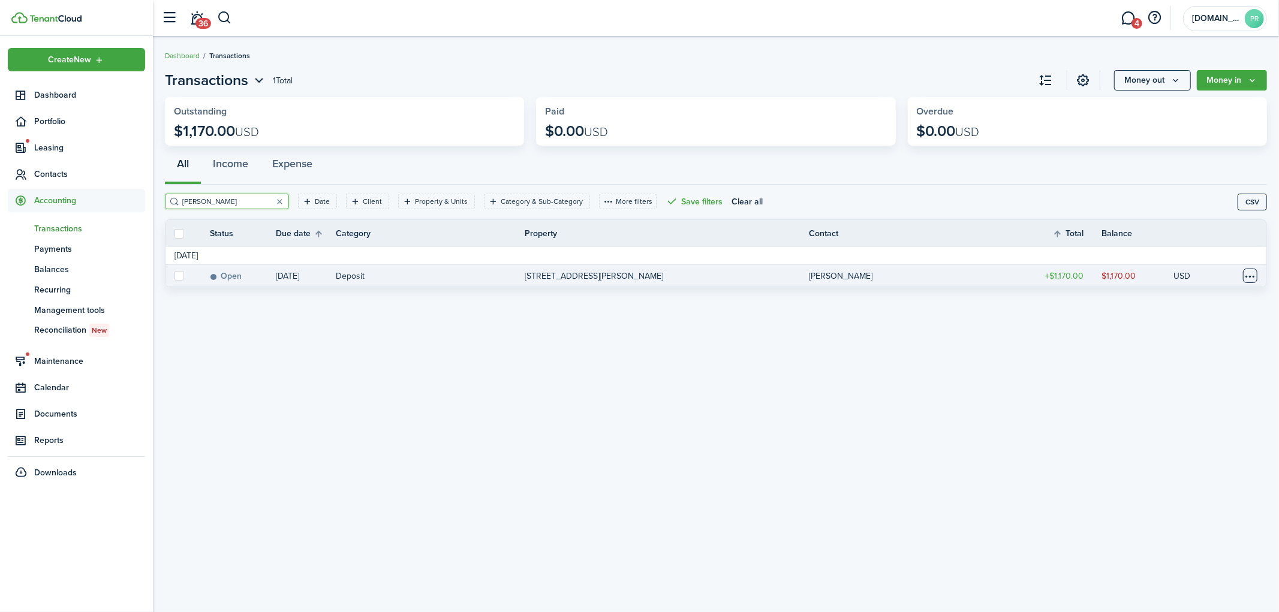
type input "[PERSON_NAME]"
click at [1249, 275] on table-menu-btn-icon at bounding box center [1250, 276] width 14 height 14
click at [1172, 361] on link "Clone" at bounding box center [1204, 362] width 105 height 20
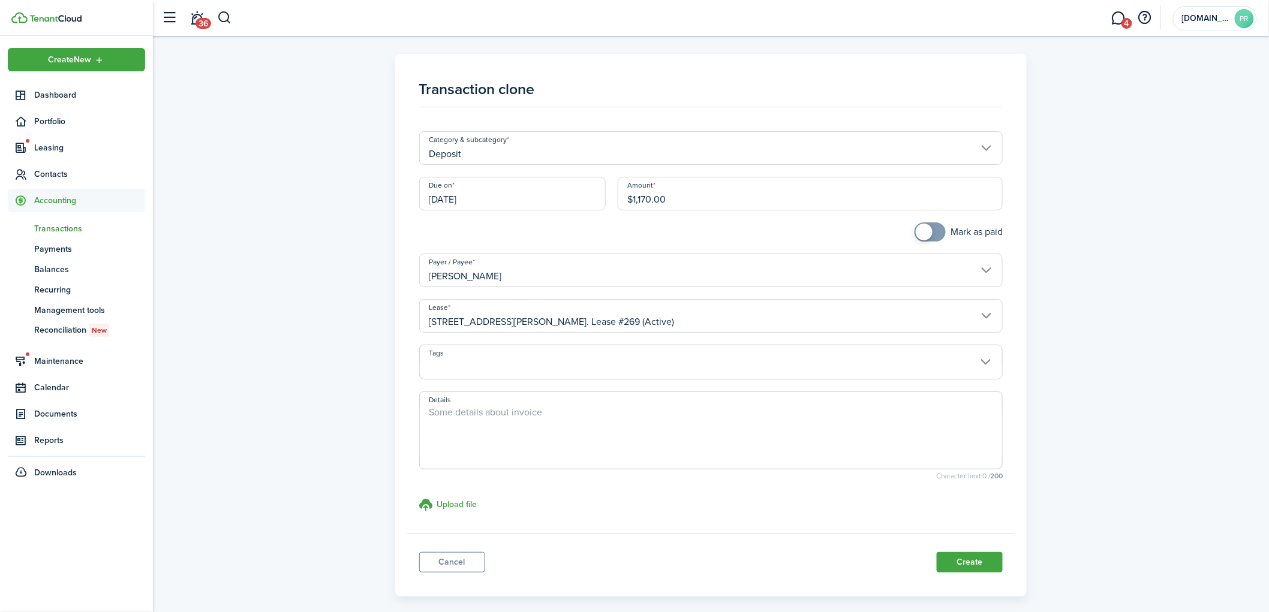
click at [592, 144] on input "Deposit" at bounding box center [711, 148] width 584 height 34
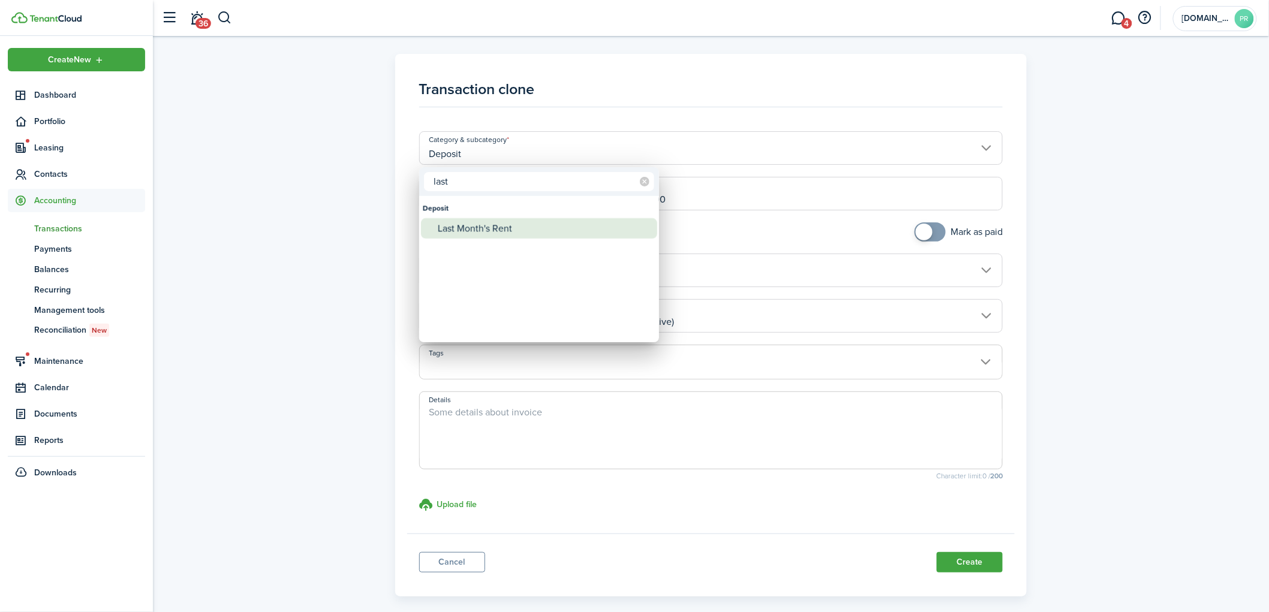
type input "last"
click at [464, 225] on div "Last Month's Rent" at bounding box center [544, 228] width 212 height 20
type input "Deposit / Last Month's Rent"
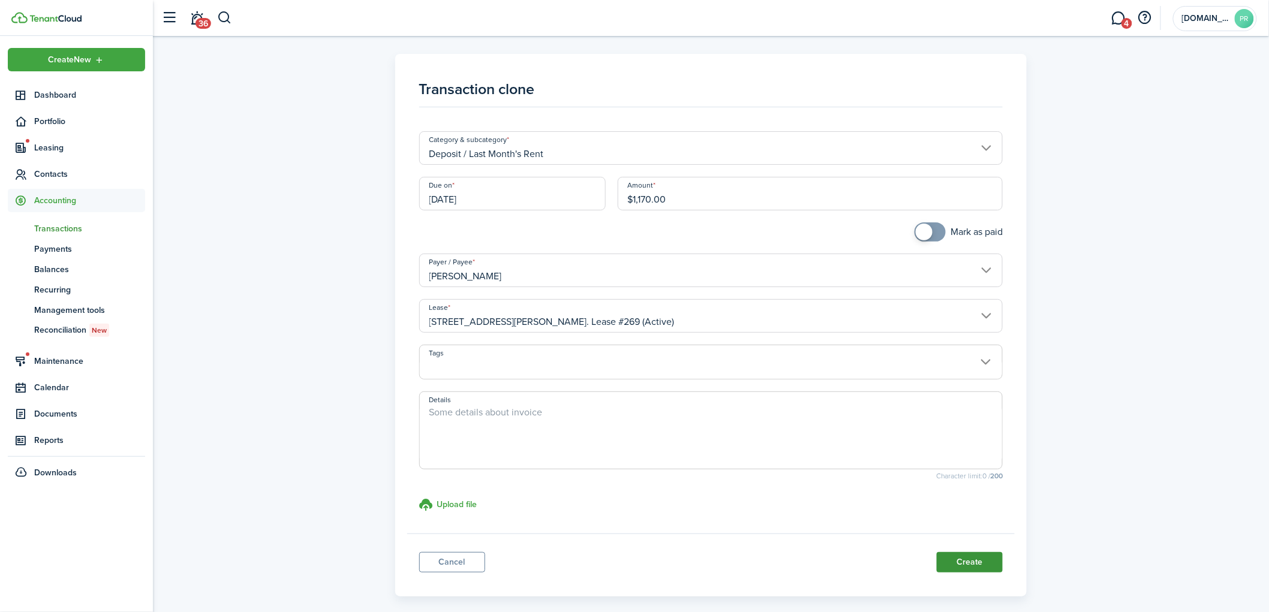
click at [969, 565] on button "Create" at bounding box center [970, 562] width 66 height 20
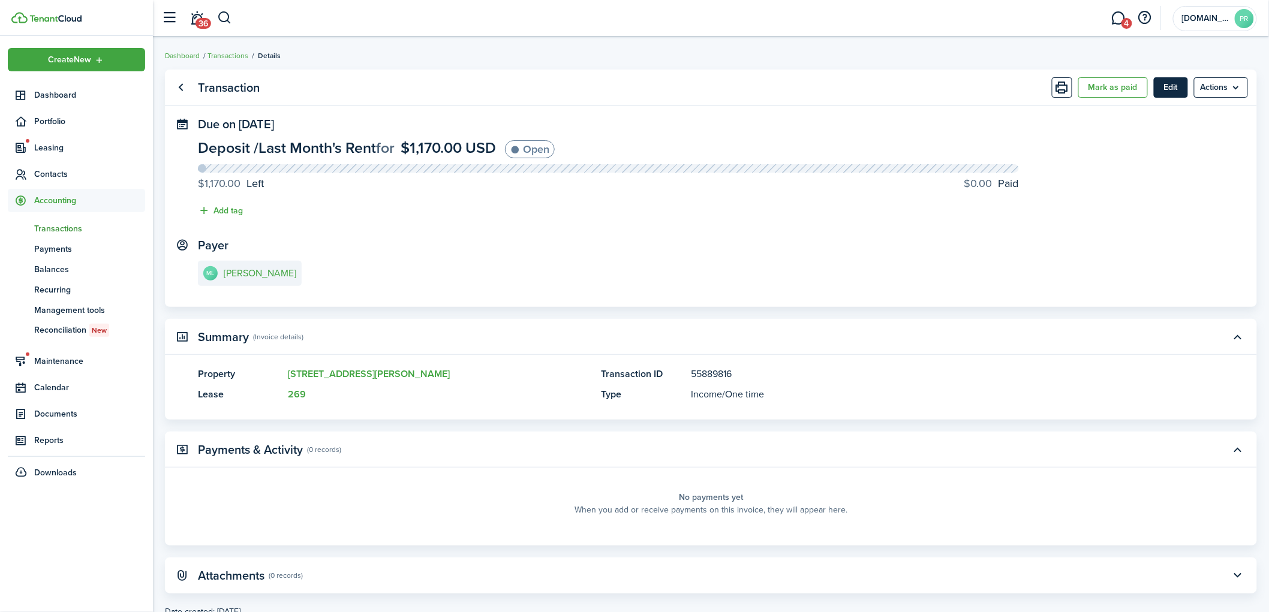
click at [1164, 92] on button "Edit" at bounding box center [1171, 87] width 34 height 20
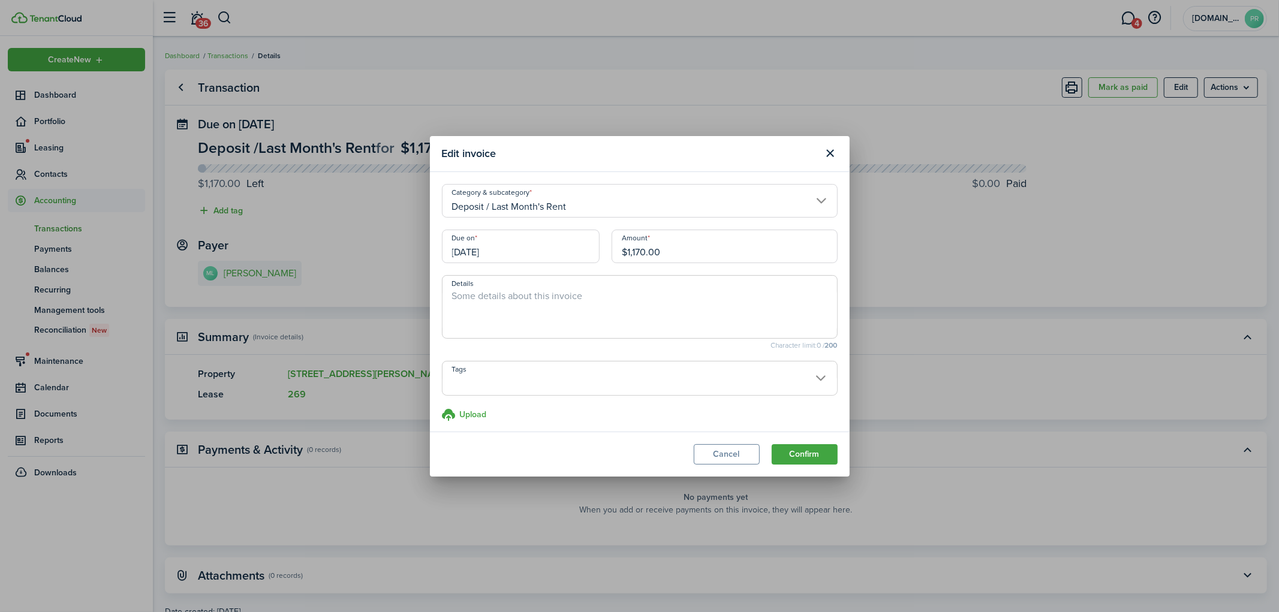
click at [506, 260] on input "[DATE]" at bounding box center [521, 247] width 158 height 34
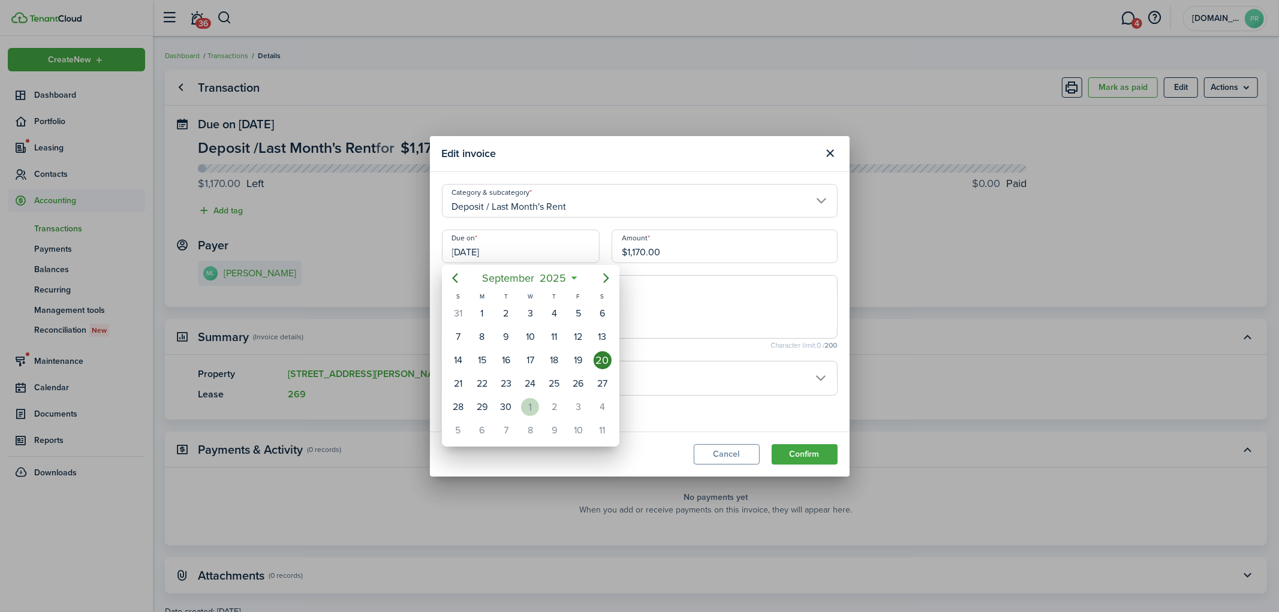
click at [531, 398] on div "1" at bounding box center [530, 407] width 18 height 18
type input "[DATE]"
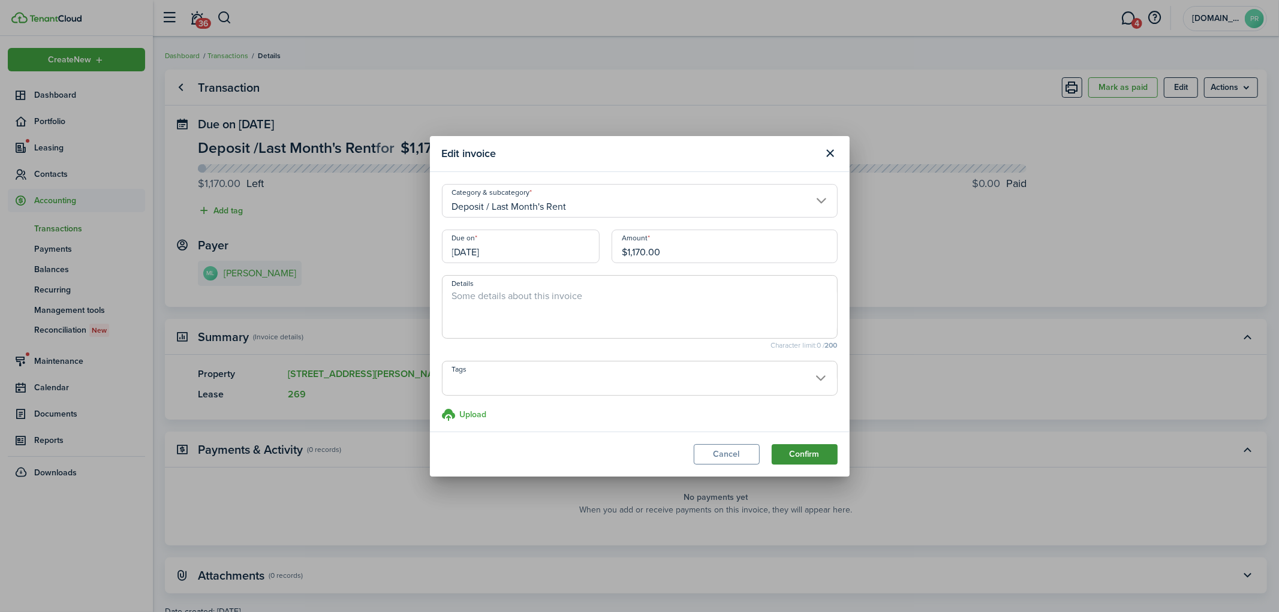
click at [812, 450] on button "Confirm" at bounding box center [805, 454] width 66 height 20
